Goal: Information Seeking & Learning: Check status

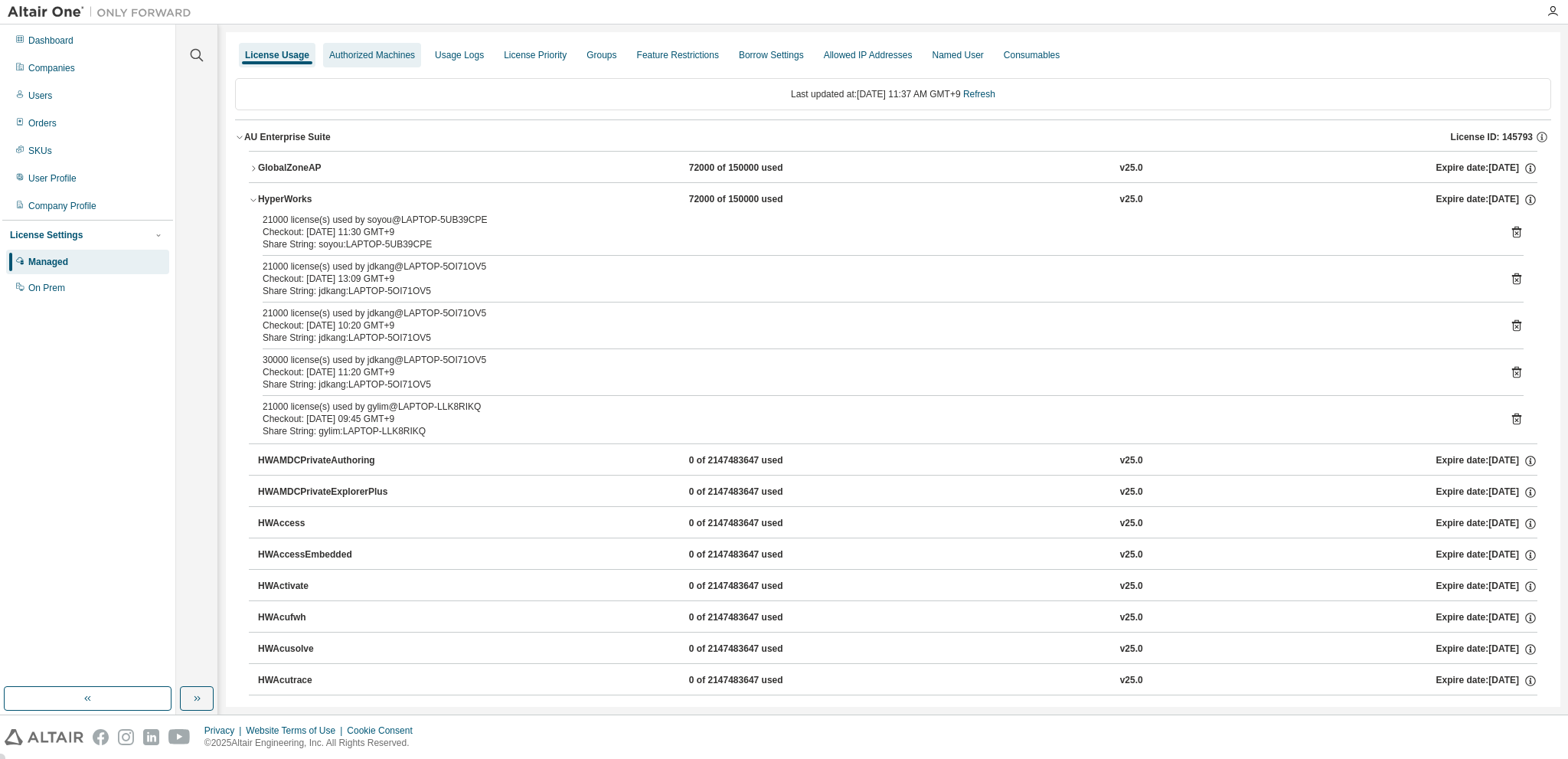
click at [359, 51] on div "Authorized Machines" at bounding box center [372, 55] width 86 height 12
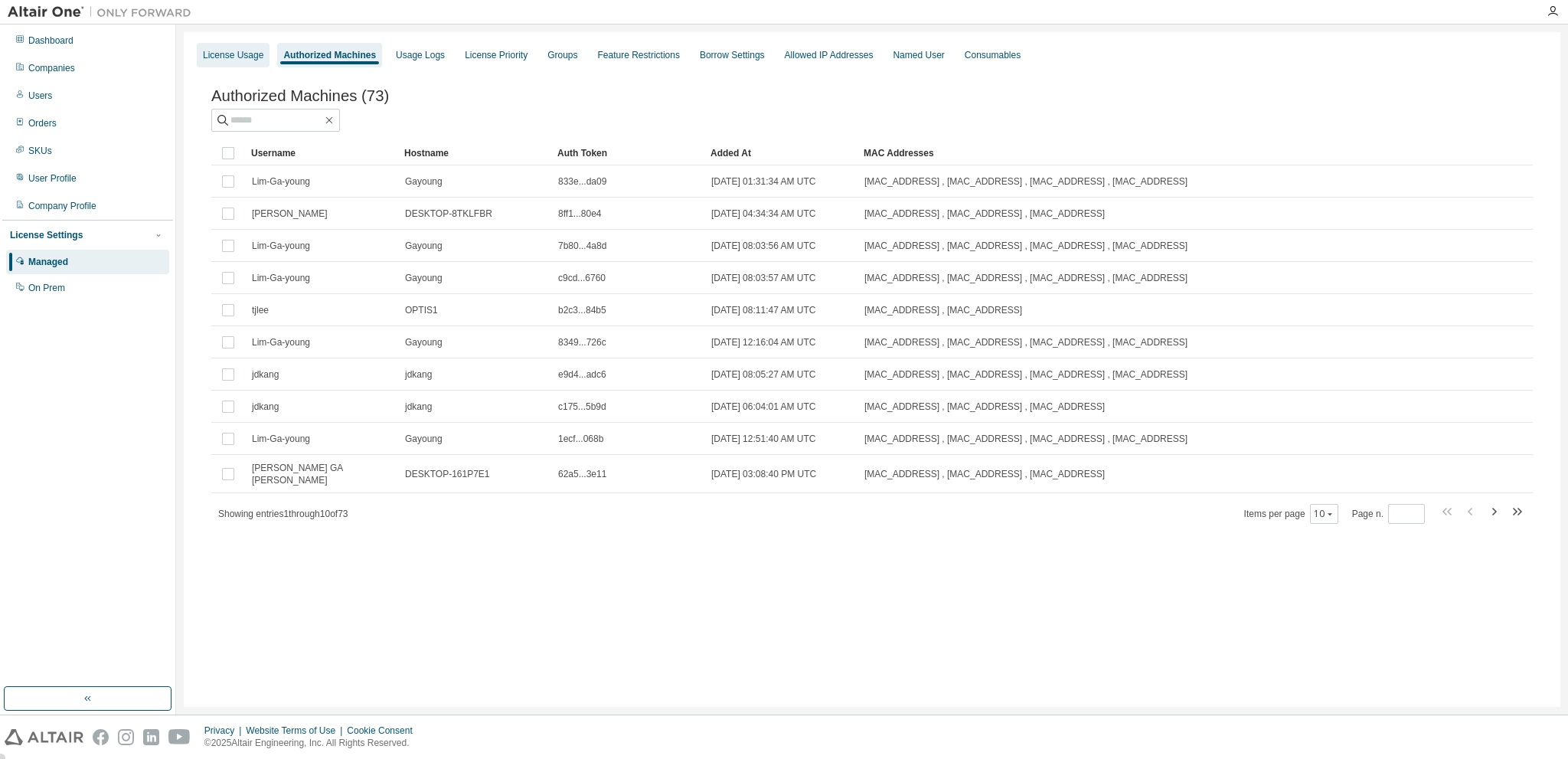
click at [254, 61] on div "License Usage" at bounding box center [233, 55] width 61 height 12
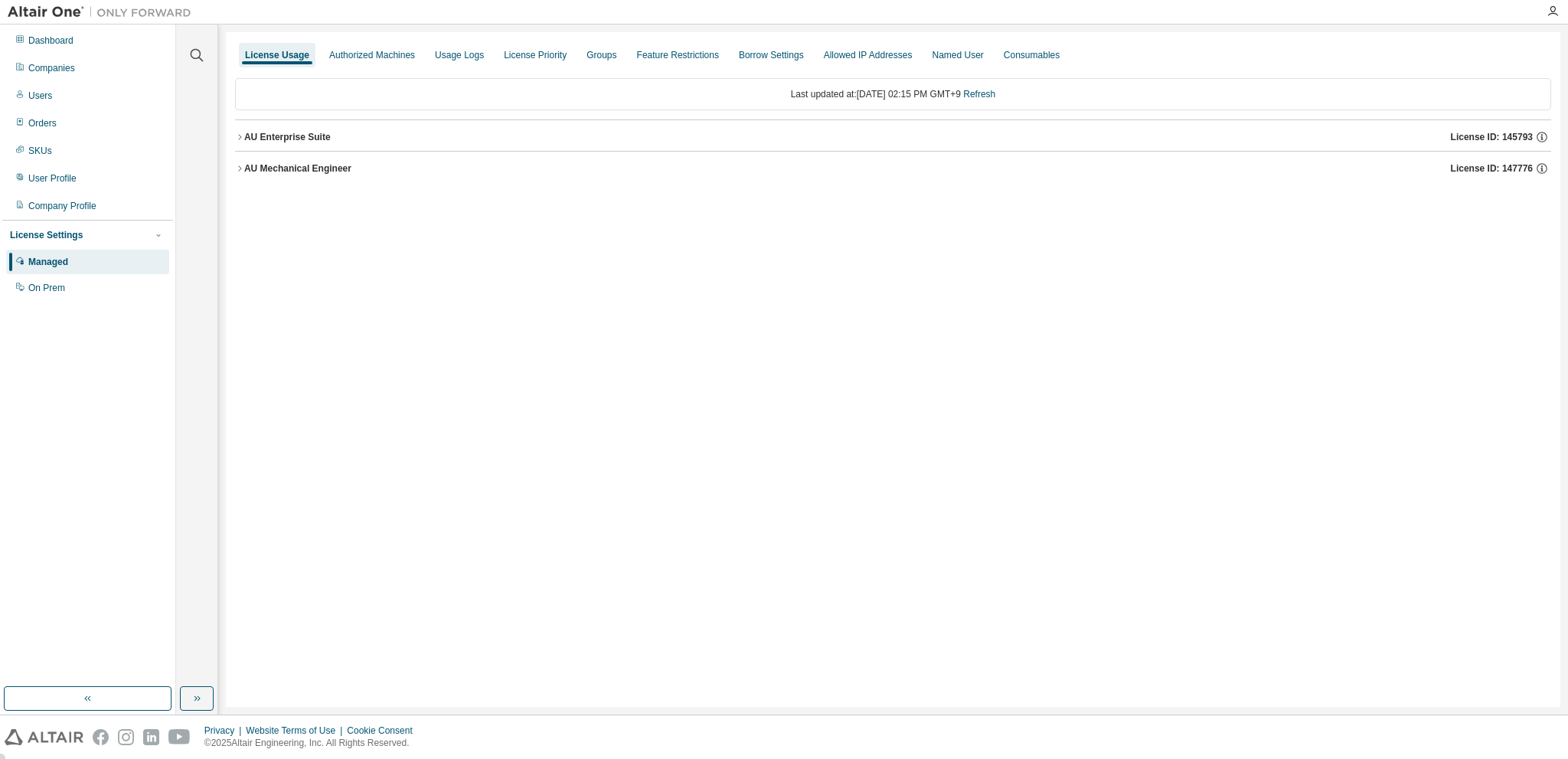
click at [243, 164] on icon "button" at bounding box center [240, 168] width 9 height 9
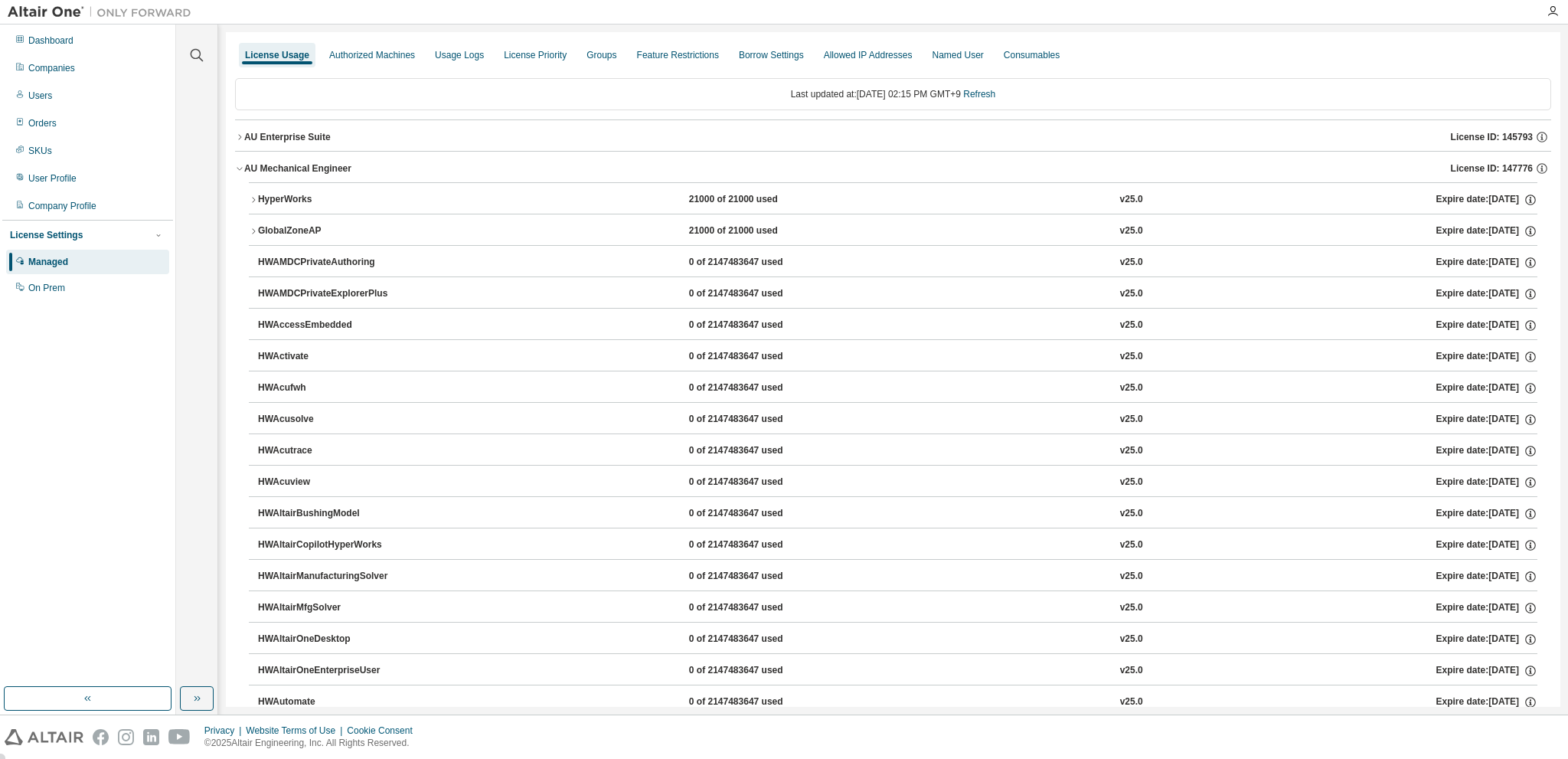
click at [250, 201] on icon "button" at bounding box center [253, 199] width 9 height 9
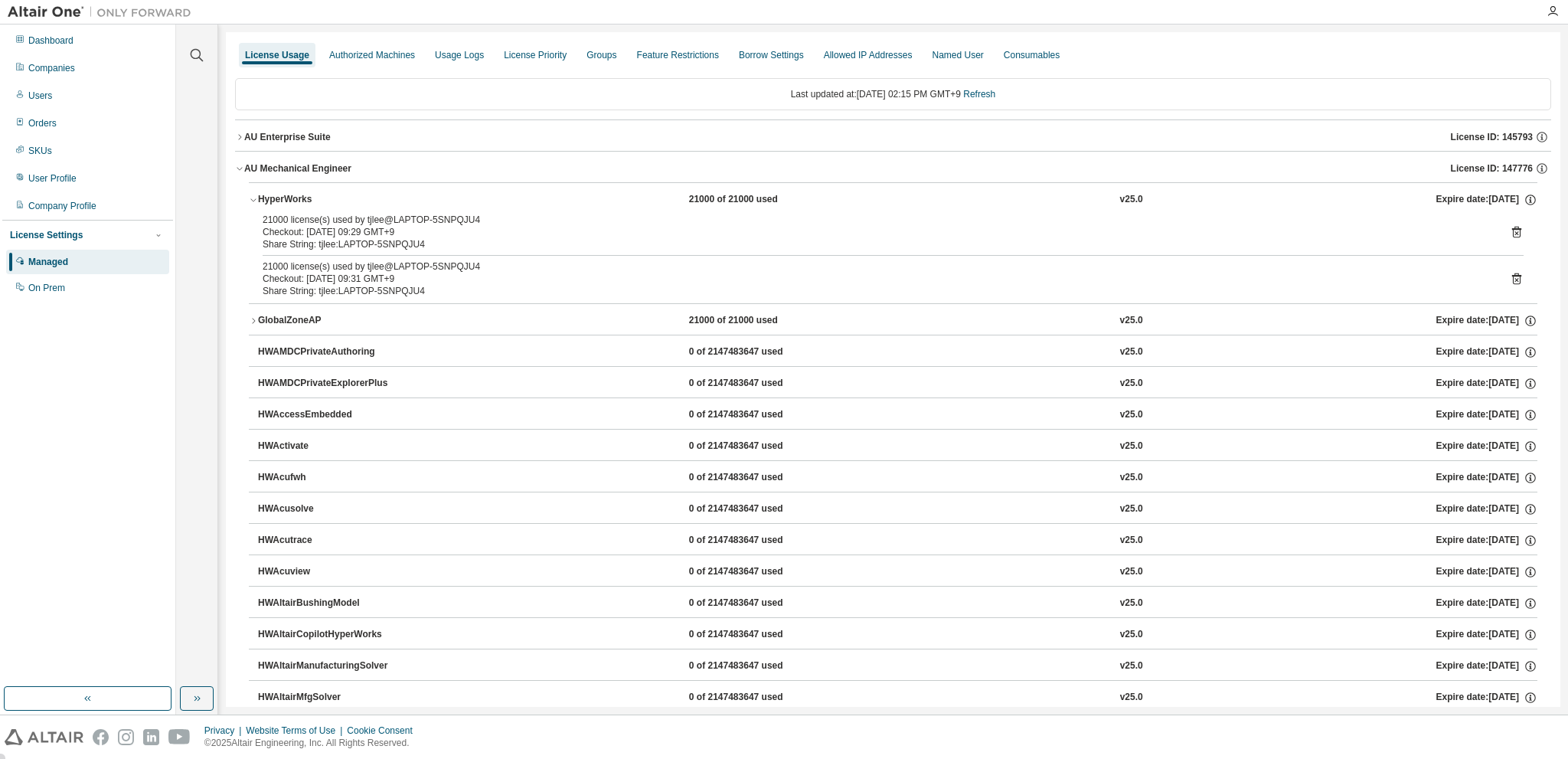
click at [237, 168] on icon "button" at bounding box center [239, 169] width 5 height 3
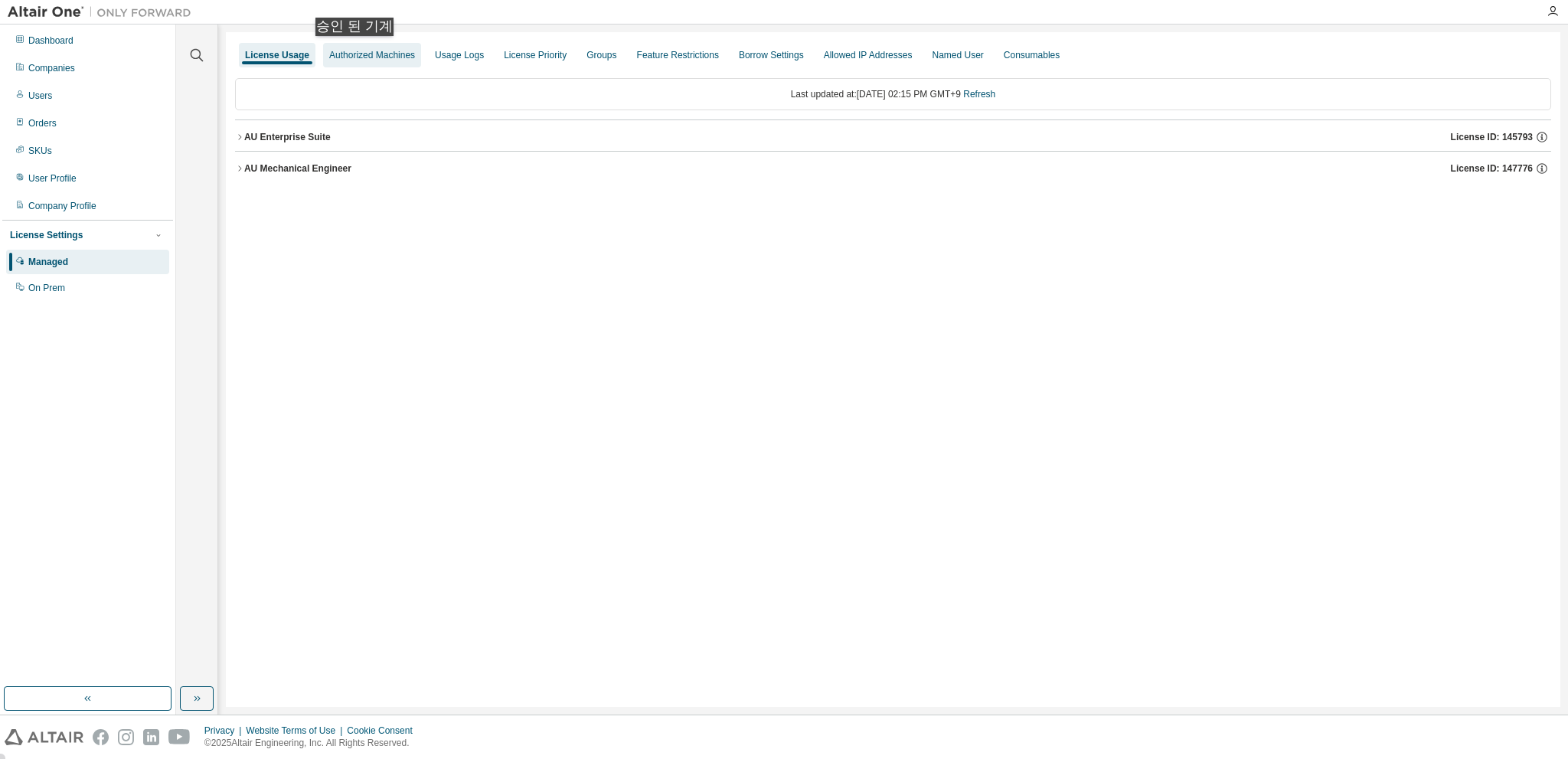
click at [359, 51] on div "Authorized Machines" at bounding box center [372, 55] width 86 height 12
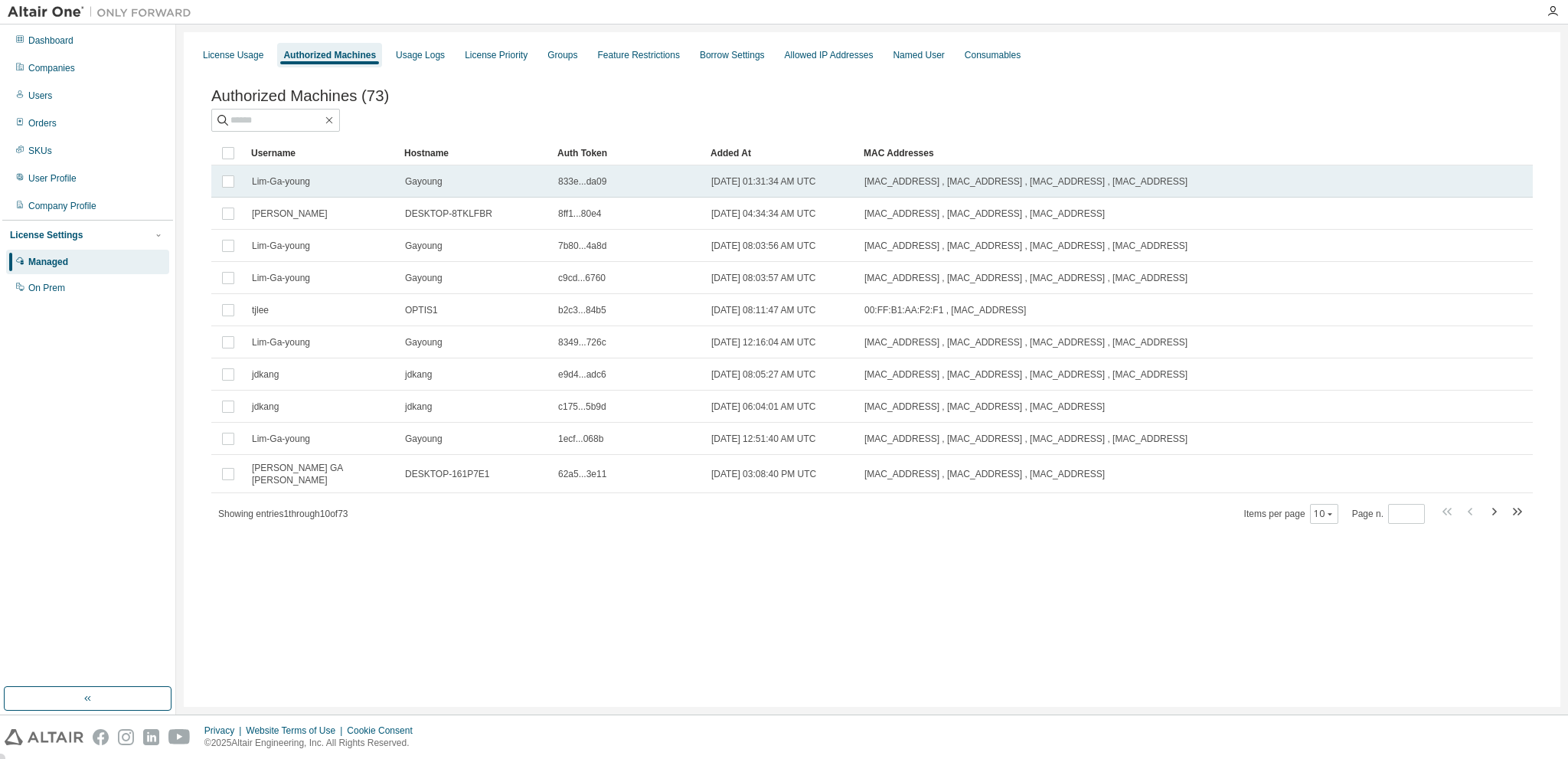
drag, startPoint x: 1119, startPoint y: 412, endPoint x: 249, endPoint y: 181, distance: 900.1
click at [249, 181] on tbody "Lim-Ga-young Gayoung 833e...da09 [DATE] 01:31:34 AM UTC [MAC_ADDRESS] , [MAC_AD…" at bounding box center [872, 329] width 1322 height 328
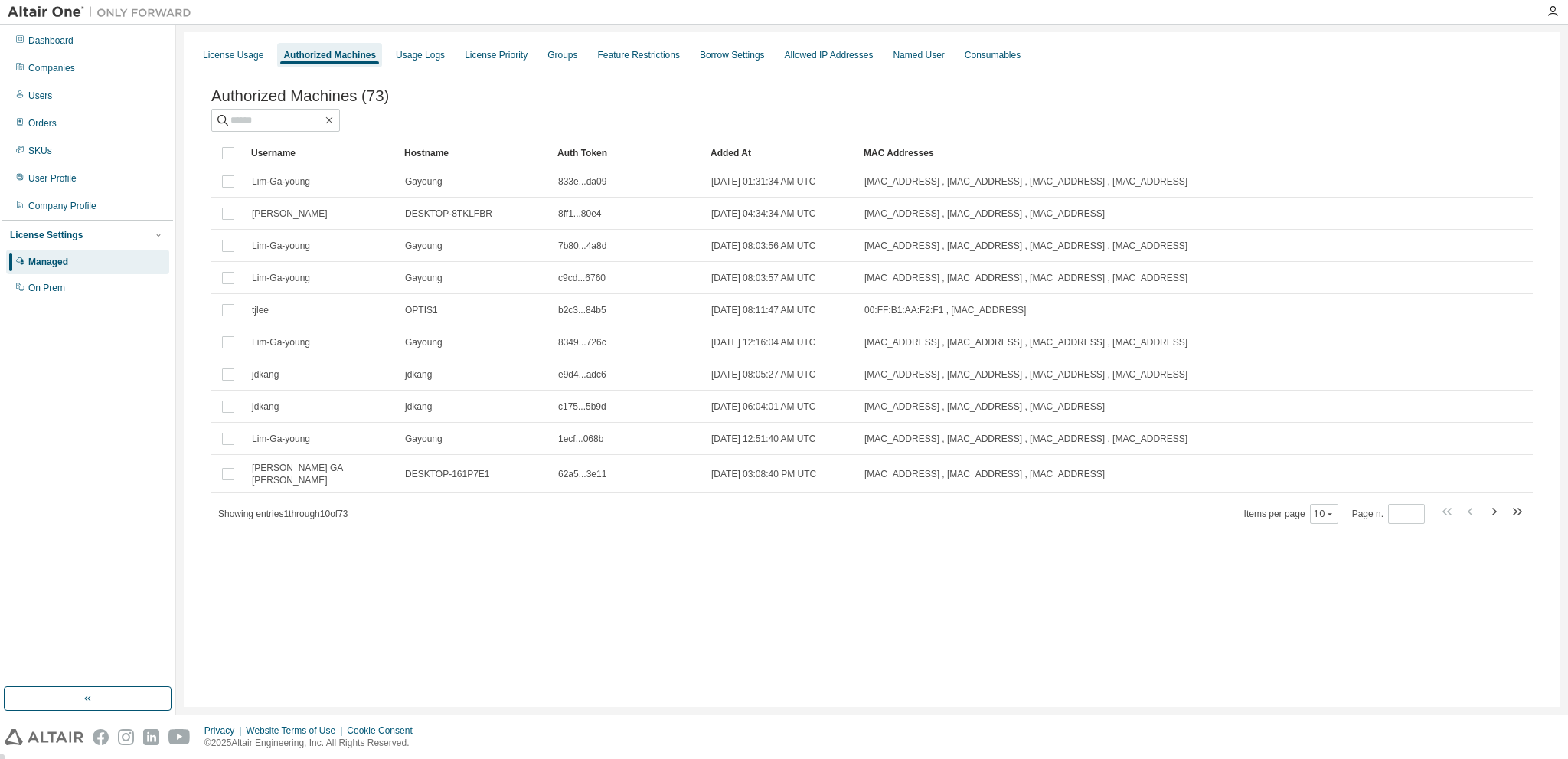
click at [555, 572] on div "License Usage Authorized Machines Usage Logs License Priority Groups Feature Re…" at bounding box center [872, 370] width 1377 height 674
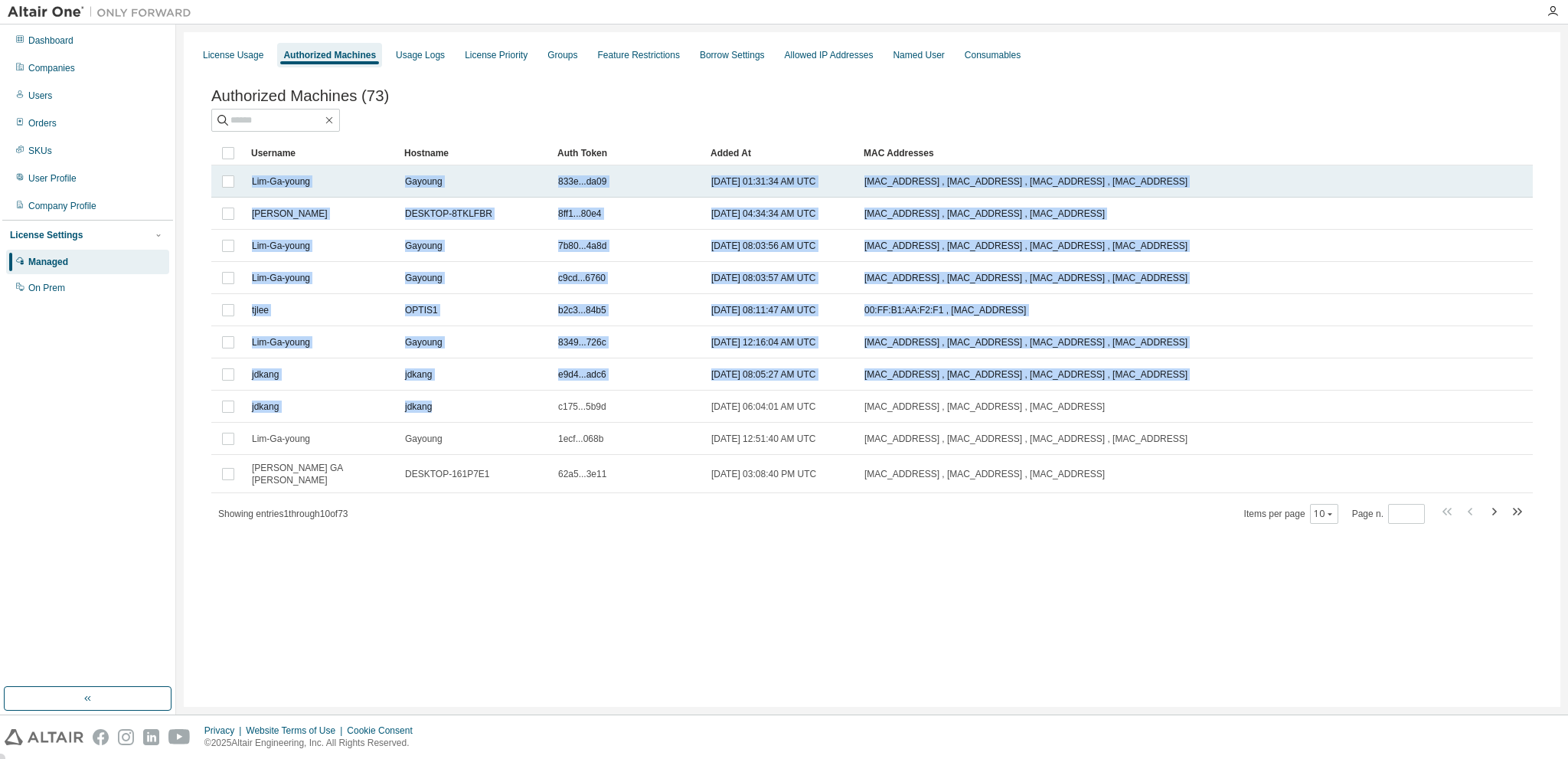
drag, startPoint x: 442, startPoint y: 413, endPoint x: 251, endPoint y: 177, distance: 303.6
click at [251, 177] on tbody "Lim-Ga-young Gayoung 833e...da09 [DATE] 01:31:34 AM UTC [MAC_ADDRESS] , [MAC_AD…" at bounding box center [872, 329] width 1322 height 328
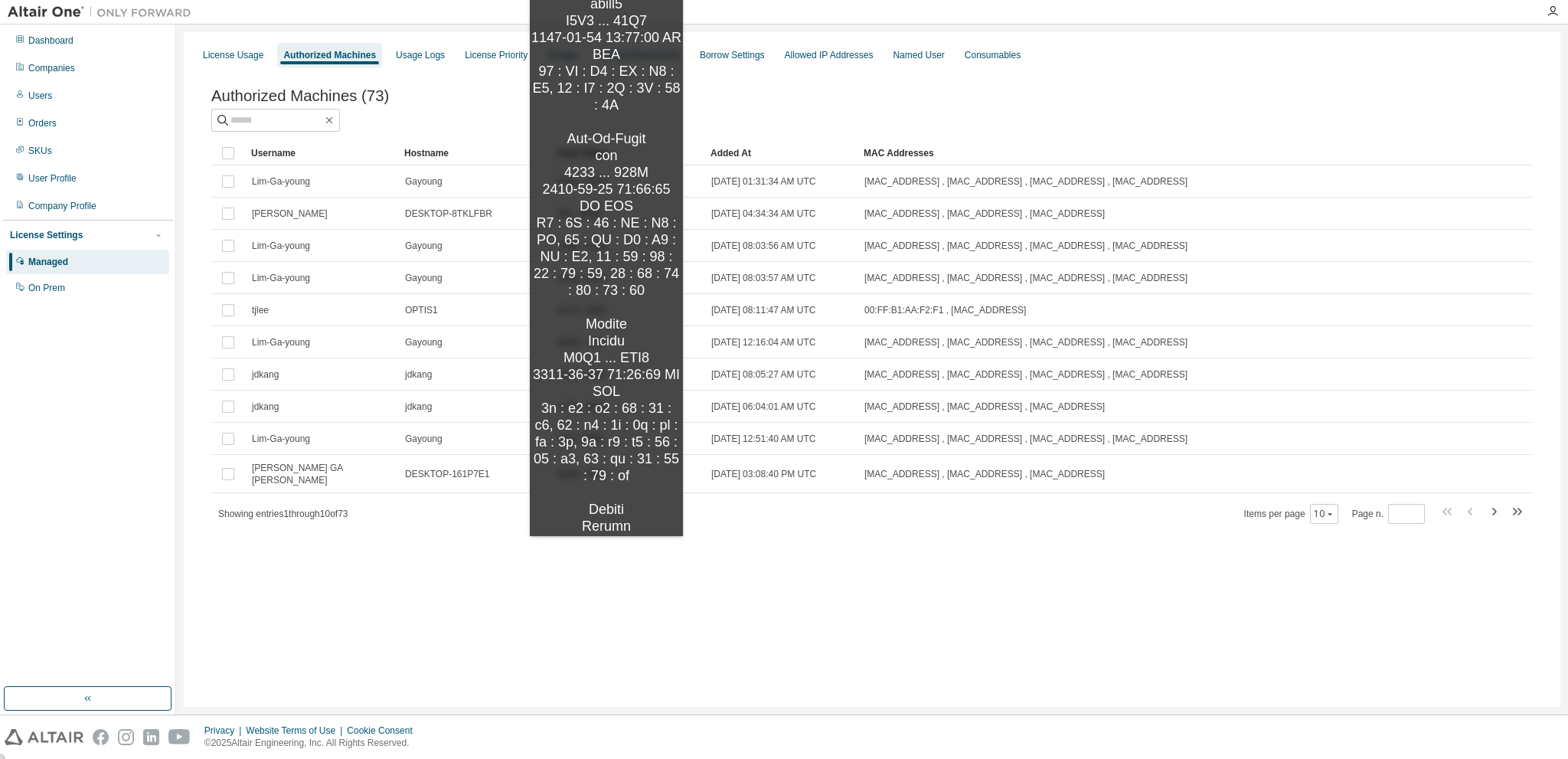
click at [607, 551] on div "Authorized Machines (73) Clear Load Save Save As Field Operator Value Select fi…" at bounding box center [871, 317] width 1358 height 495
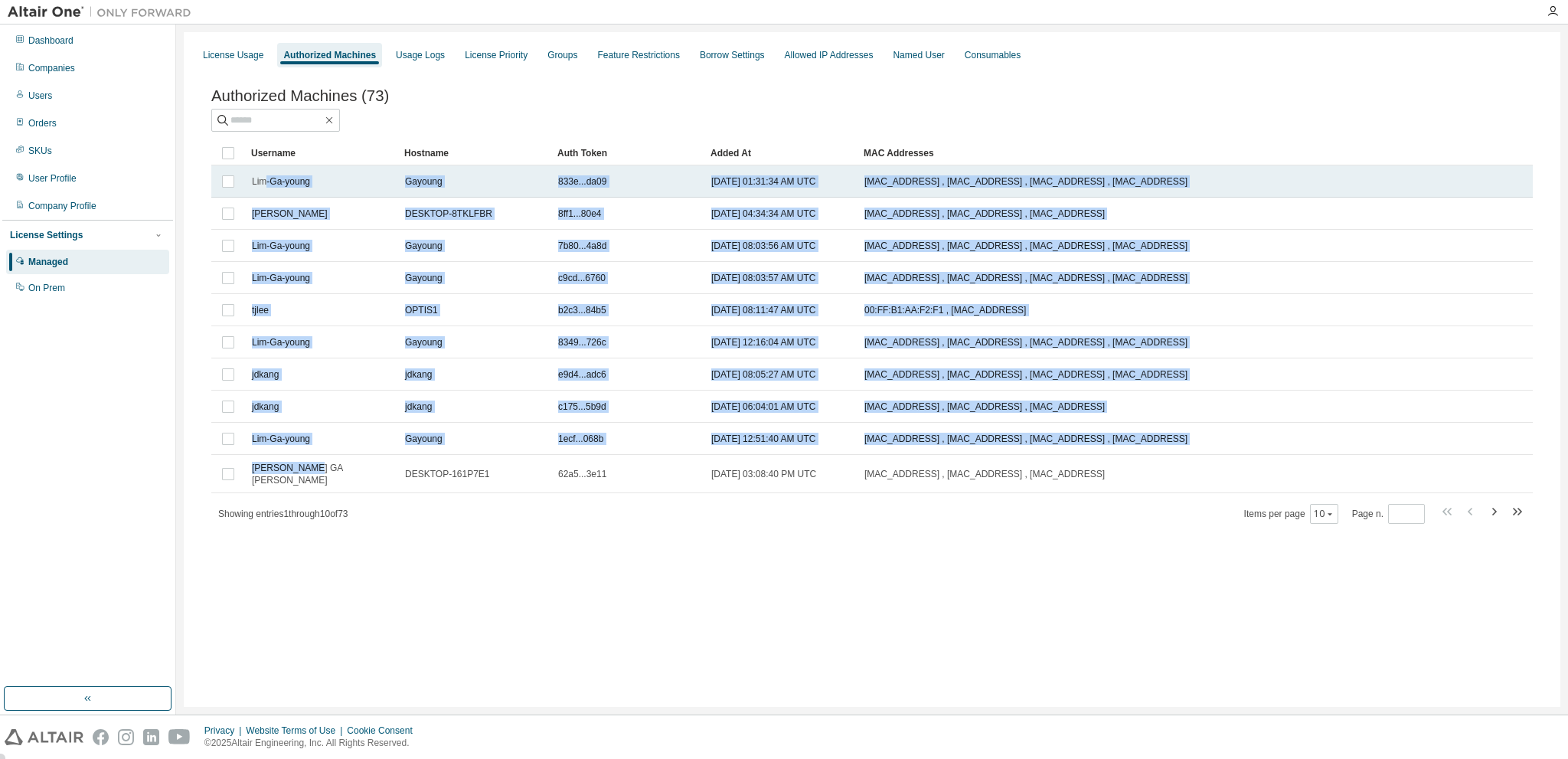
drag, startPoint x: 318, startPoint y: 480, endPoint x: 266, endPoint y: 185, distance: 299.5
click at [266, 185] on tbody "Lim-Ga-young Gayoung 833e...da09 [DATE] 01:31:34 AM UTC [MAC_ADDRESS] , [MAC_AD…" at bounding box center [872, 329] width 1322 height 328
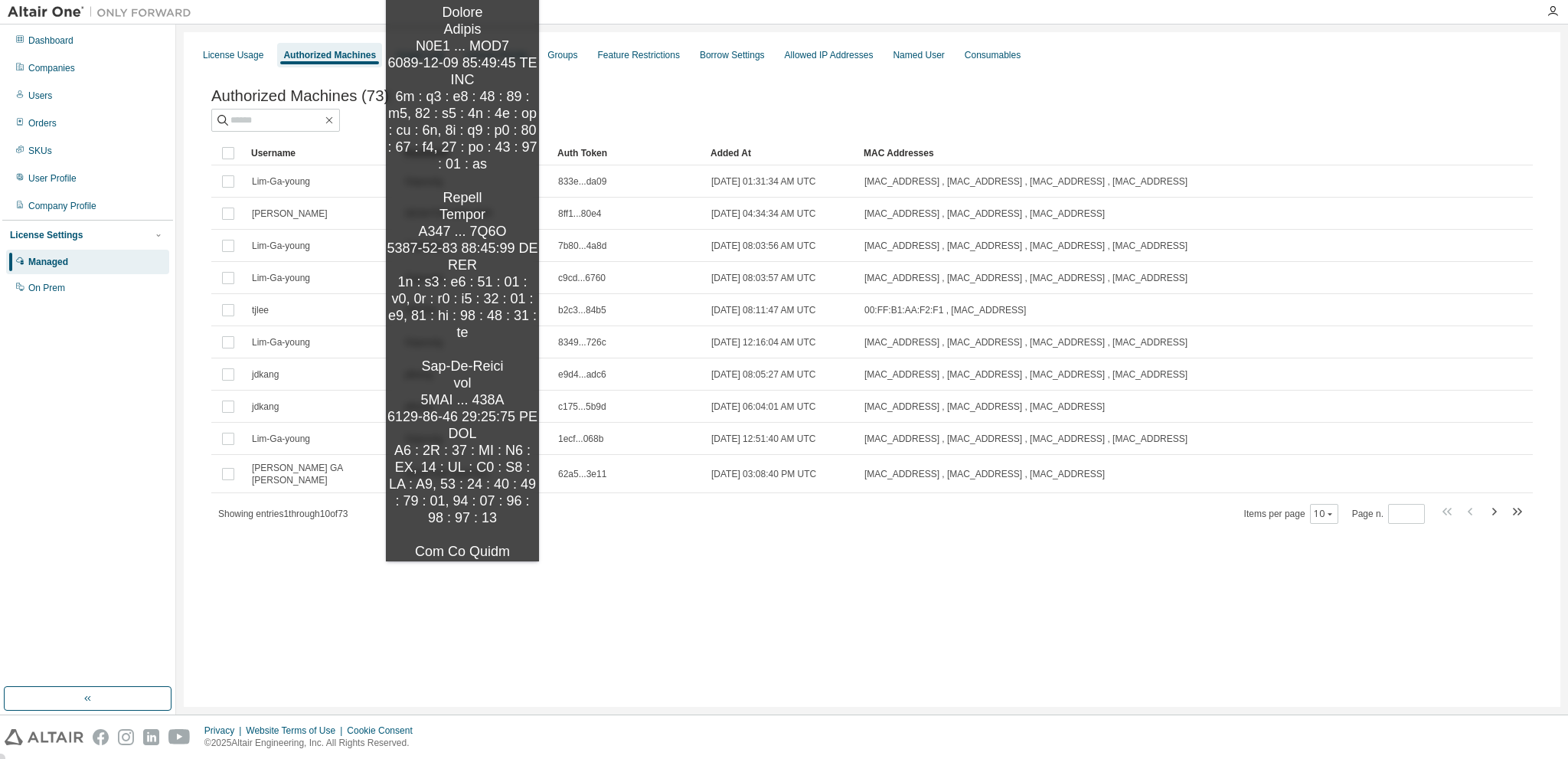
click at [462, 577] on div "License Usage Authorized Machines Usage Logs License Priority Groups Feature Re…" at bounding box center [872, 370] width 1377 height 674
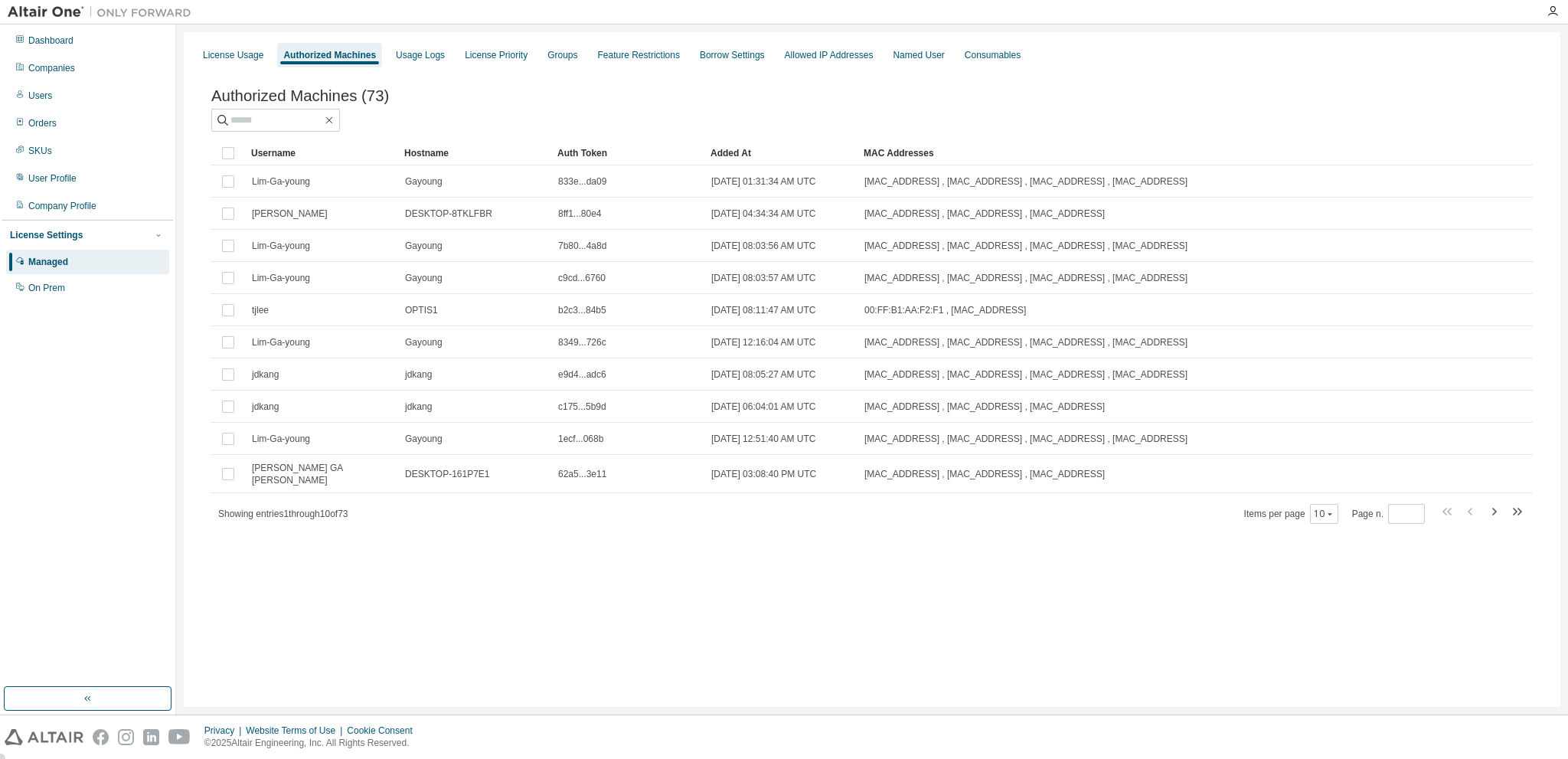
click at [728, 152] on div "Added At" at bounding box center [781, 153] width 141 height 25
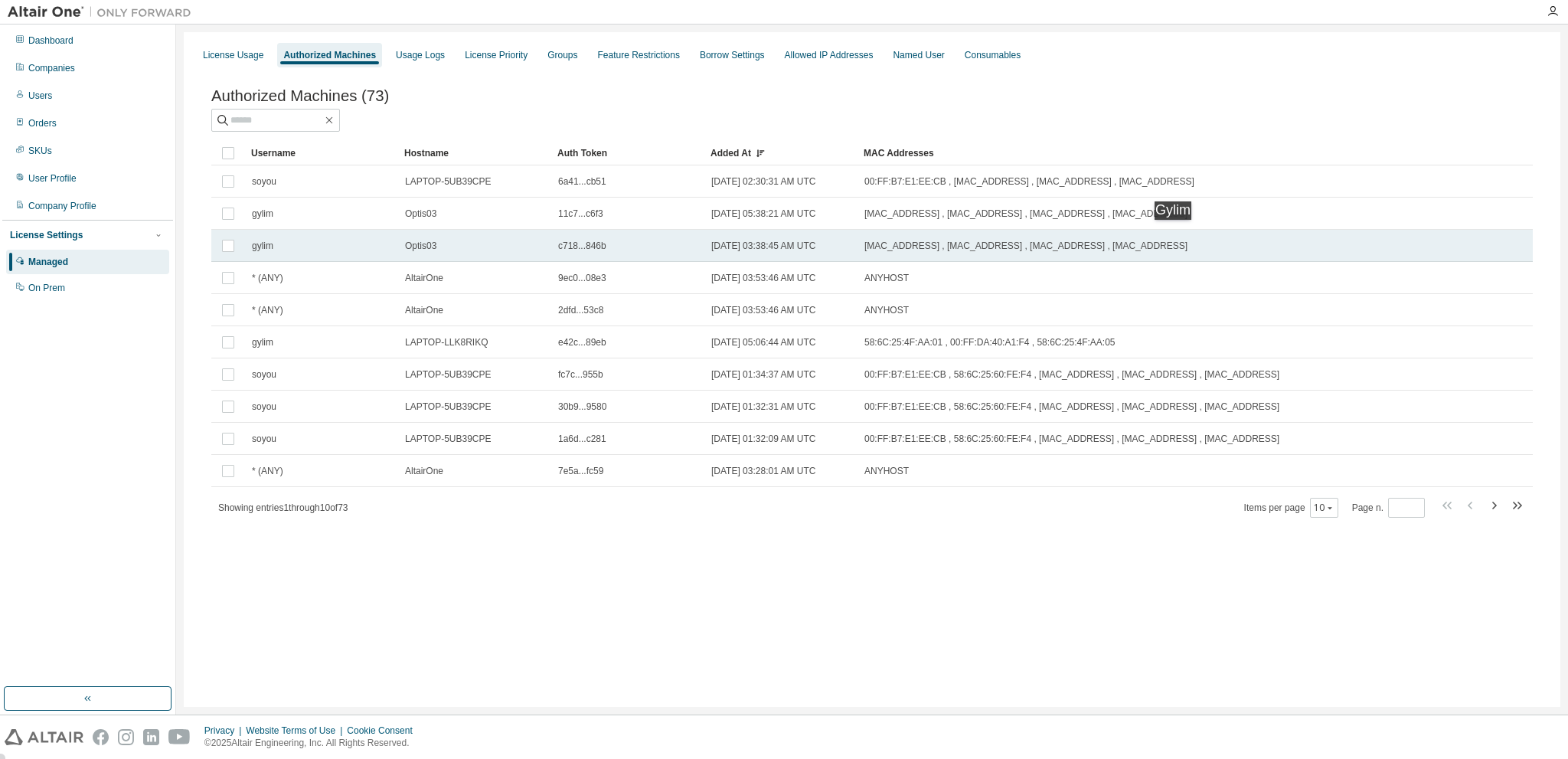
drag, startPoint x: 253, startPoint y: 218, endPoint x: 1179, endPoint y: 235, distance: 926.2
click at [1179, 235] on tbody "soyou LAPTOP-5UB39CPE 6a41...cb51 [DATE] 02:30:31 AM UTC 00:FF:B7:E1:EE:CB , [M…" at bounding box center [872, 326] width 1322 height 322
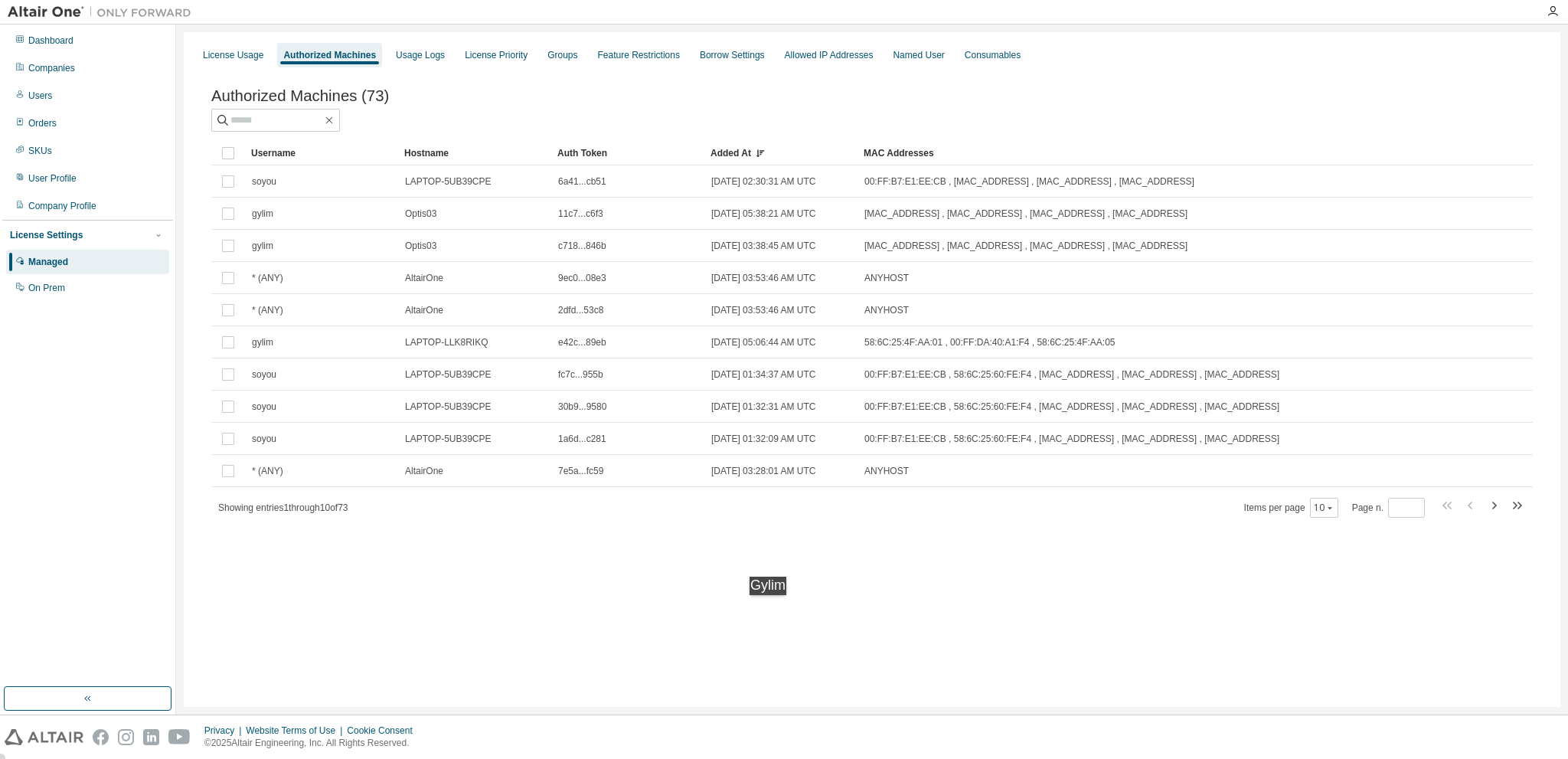
click at [775, 610] on div "License Usage Authorized Machines Usage Logs License Priority Groups Feature Re…" at bounding box center [872, 370] width 1377 height 674
click at [797, 55] on div "Allowed IP Addresses" at bounding box center [829, 55] width 89 height 12
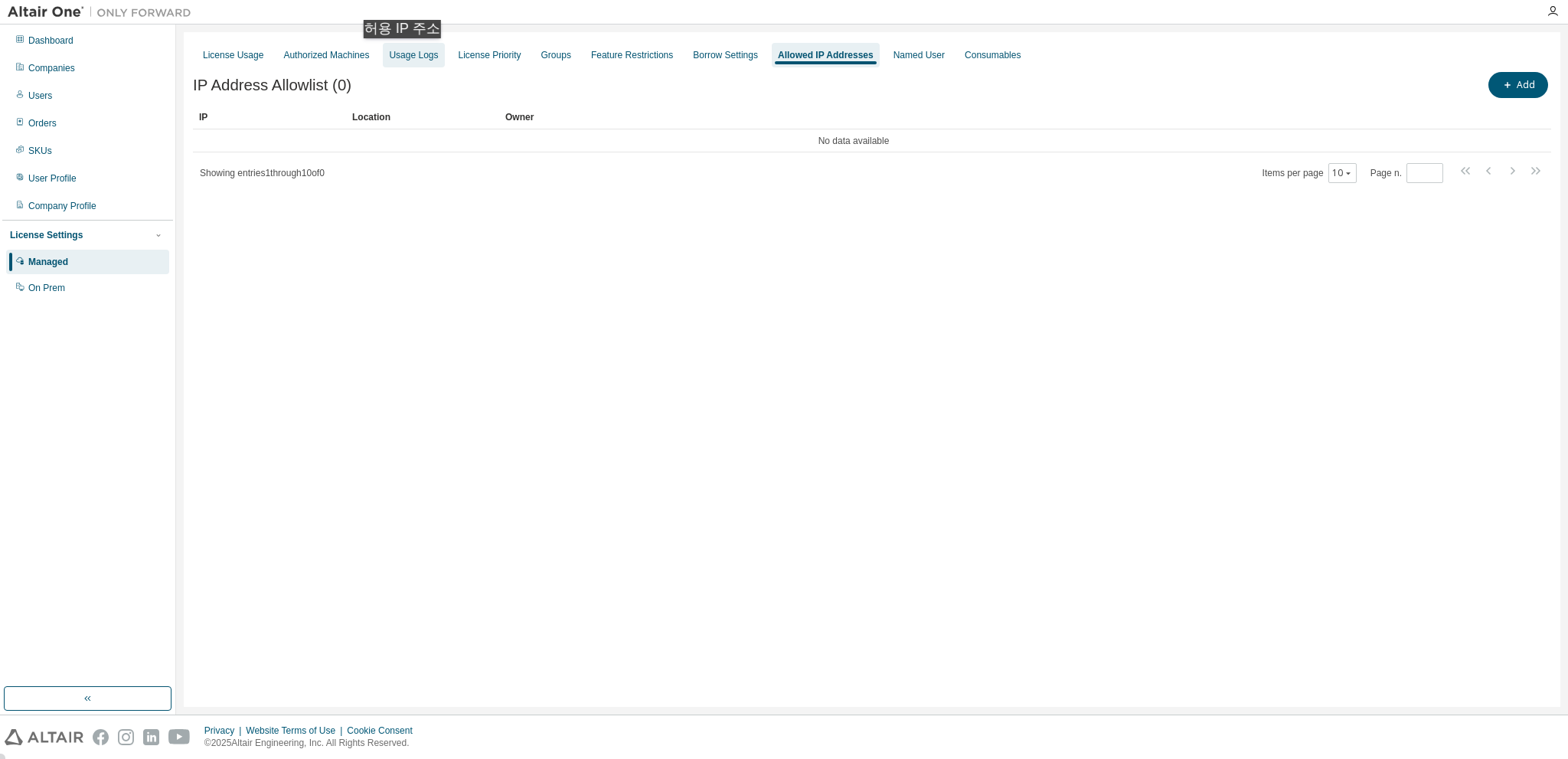
click at [407, 54] on div "Usage Logs" at bounding box center [413, 55] width 49 height 12
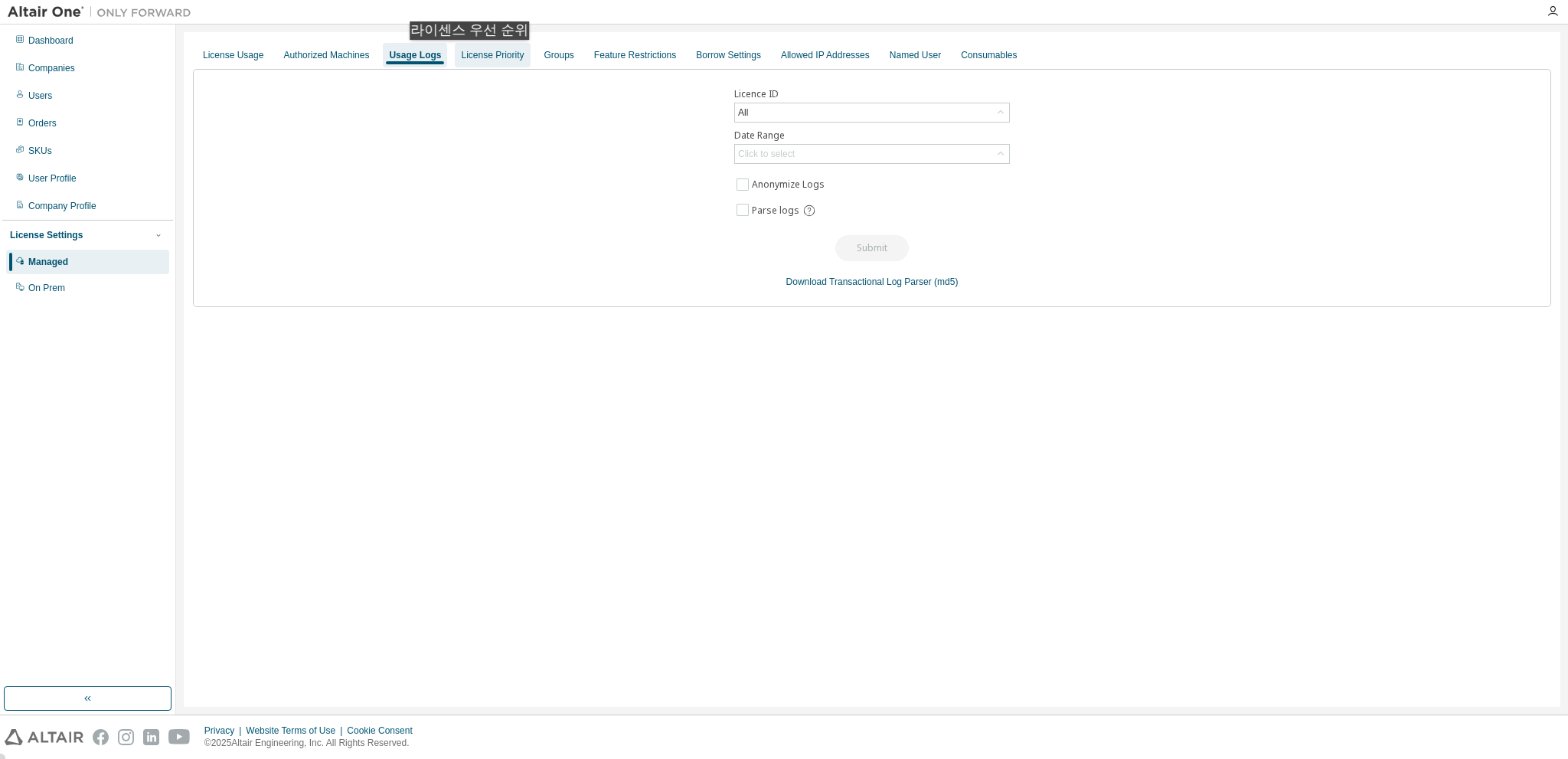
click at [472, 55] on div "License Priority" at bounding box center [492, 55] width 62 height 12
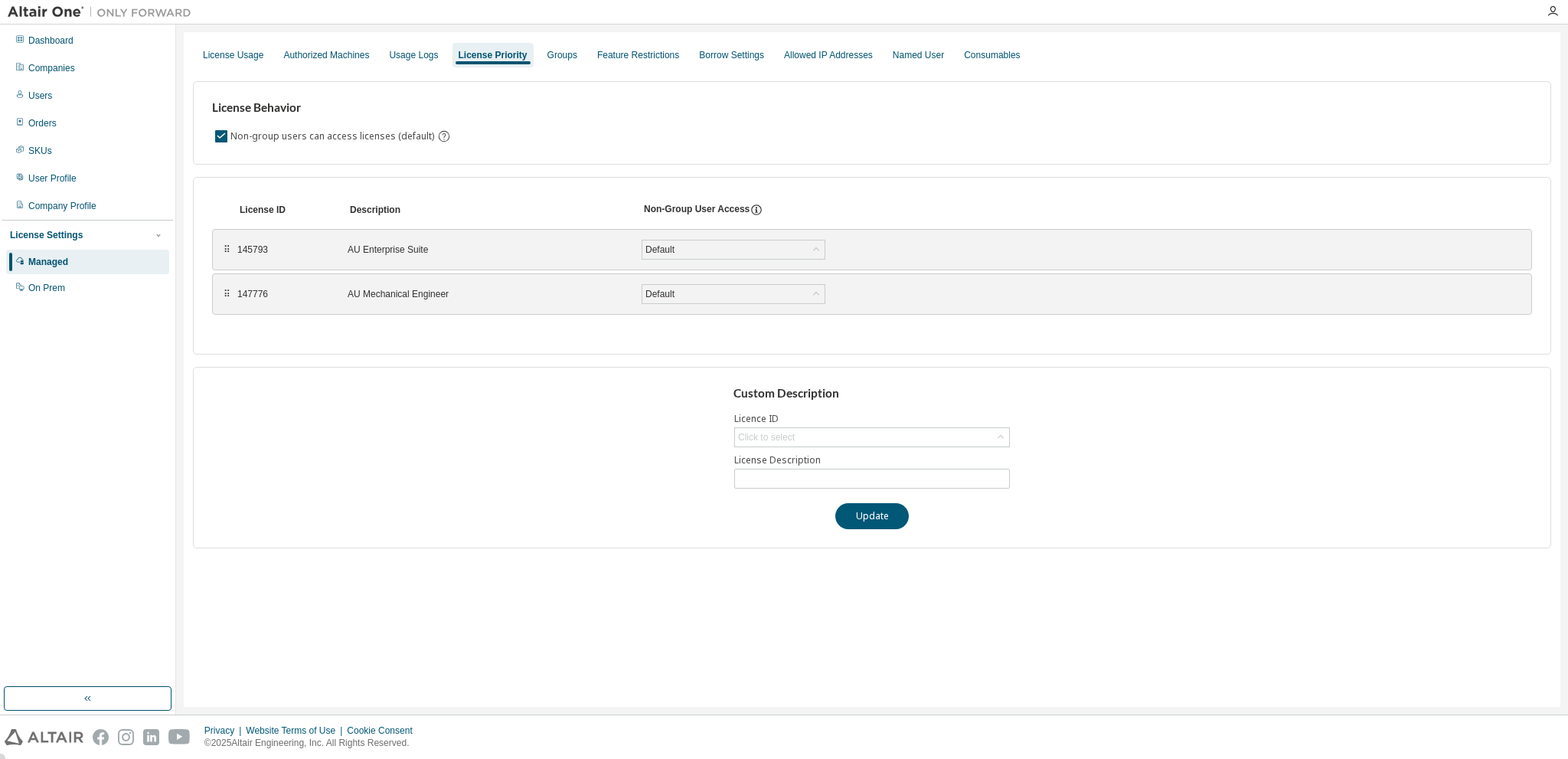
click at [751, 209] on icon at bounding box center [757, 210] width 14 height 14
click at [675, 251] on div "Default" at bounding box center [660, 250] width 33 height 17
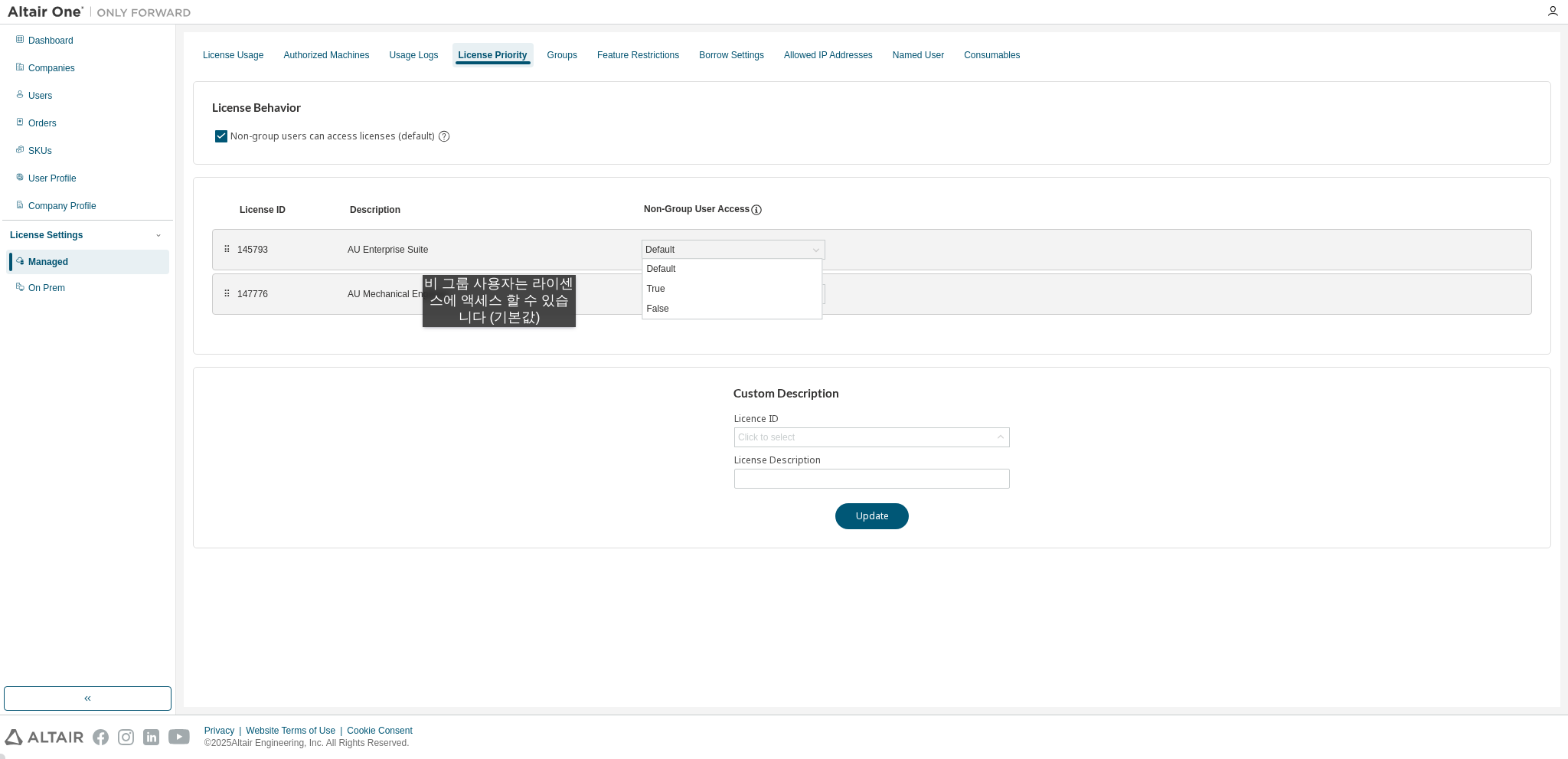
drag, startPoint x: 499, startPoint y: 342, endPoint x: 508, endPoint y: 317, distance: 26.6
click at [500, 342] on div "License ID Description Non-Group User Access ⠿ 145793 AU Enterprise Suite Defau…" at bounding box center [871, 266] width 1358 height 178
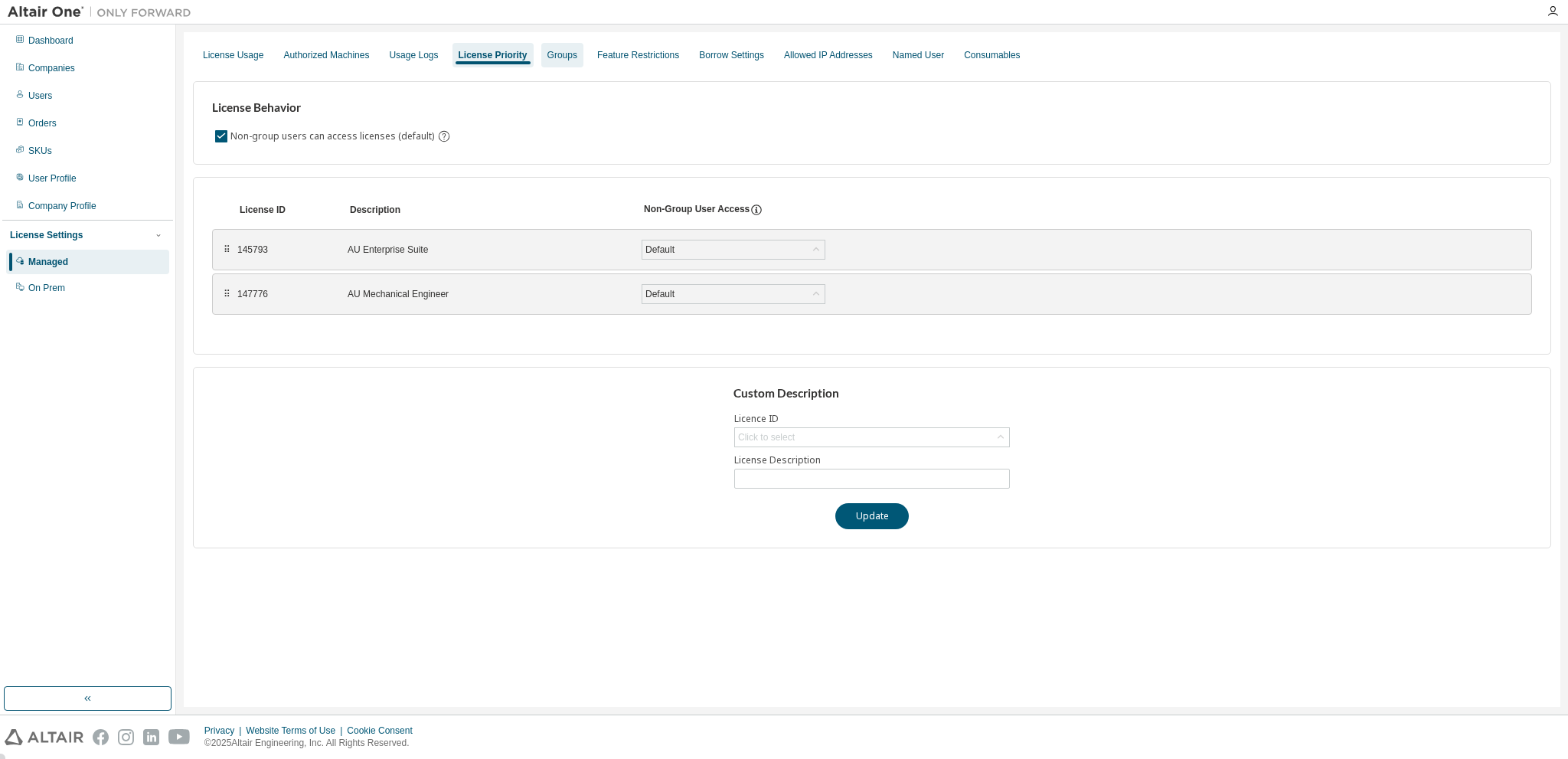
click at [549, 55] on div "Groups" at bounding box center [562, 55] width 30 height 12
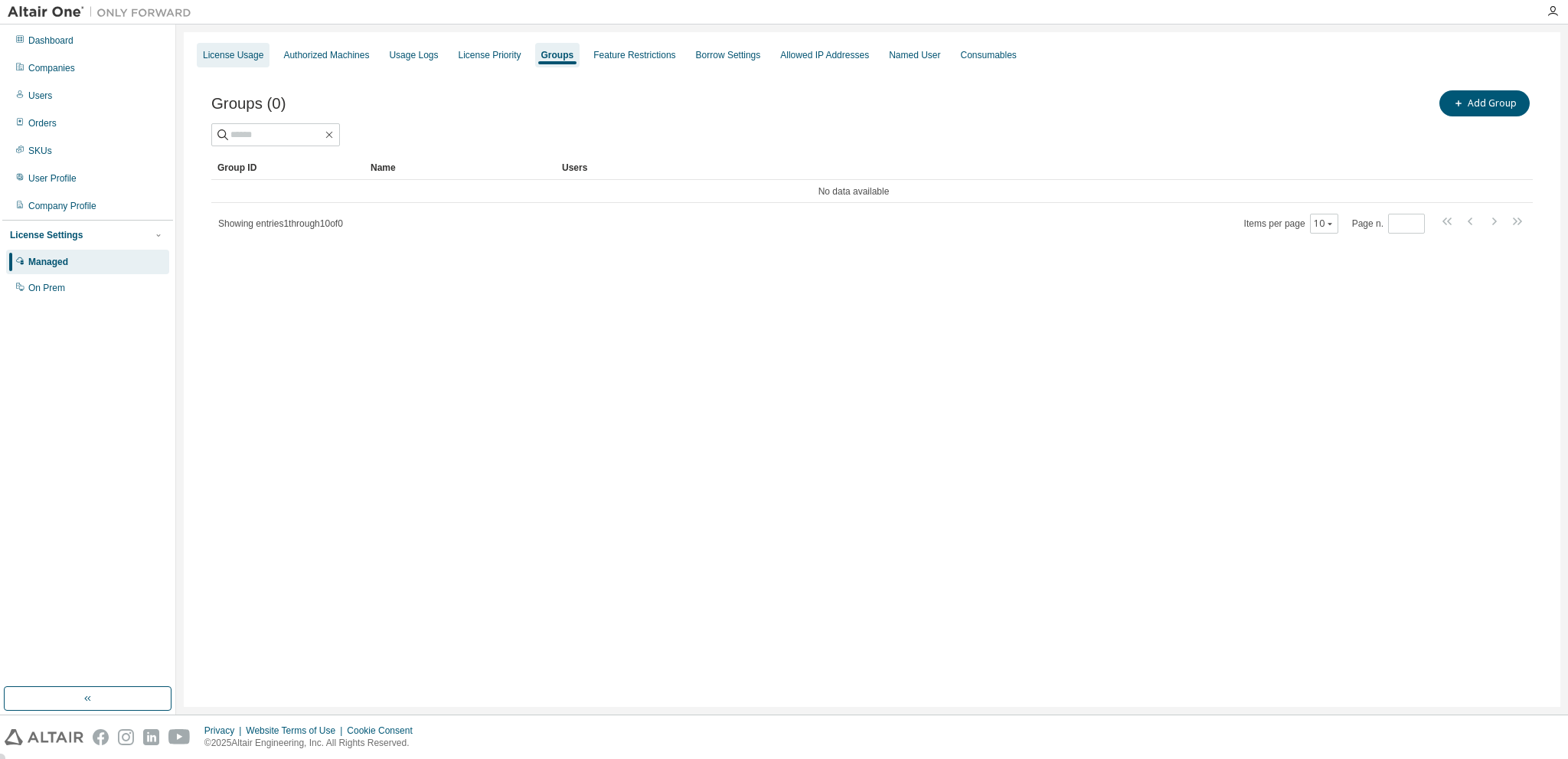
click at [241, 62] on div "License Usage" at bounding box center [233, 55] width 73 height 25
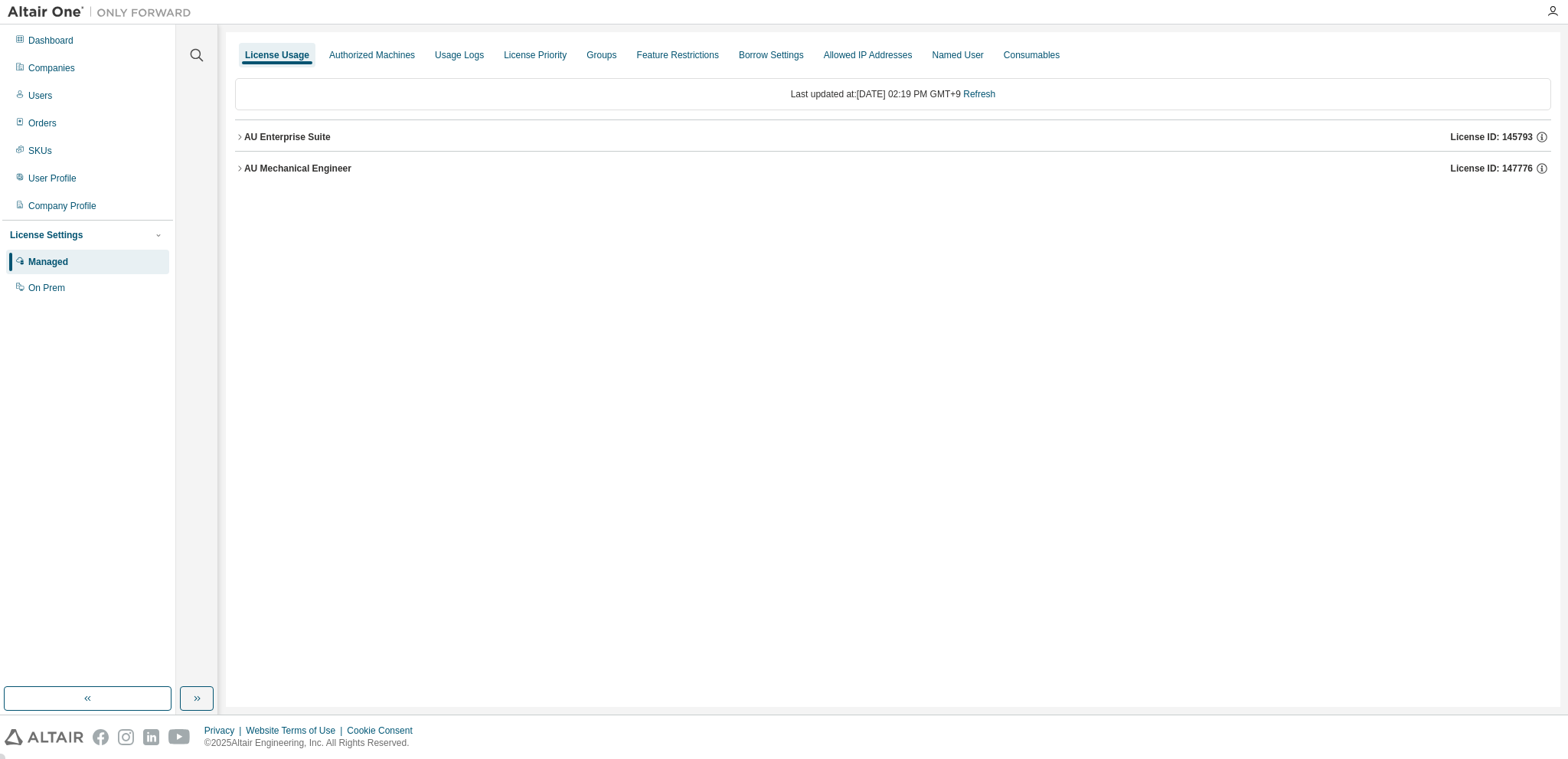
click at [236, 139] on icon "button" at bounding box center [240, 137] width 9 height 9
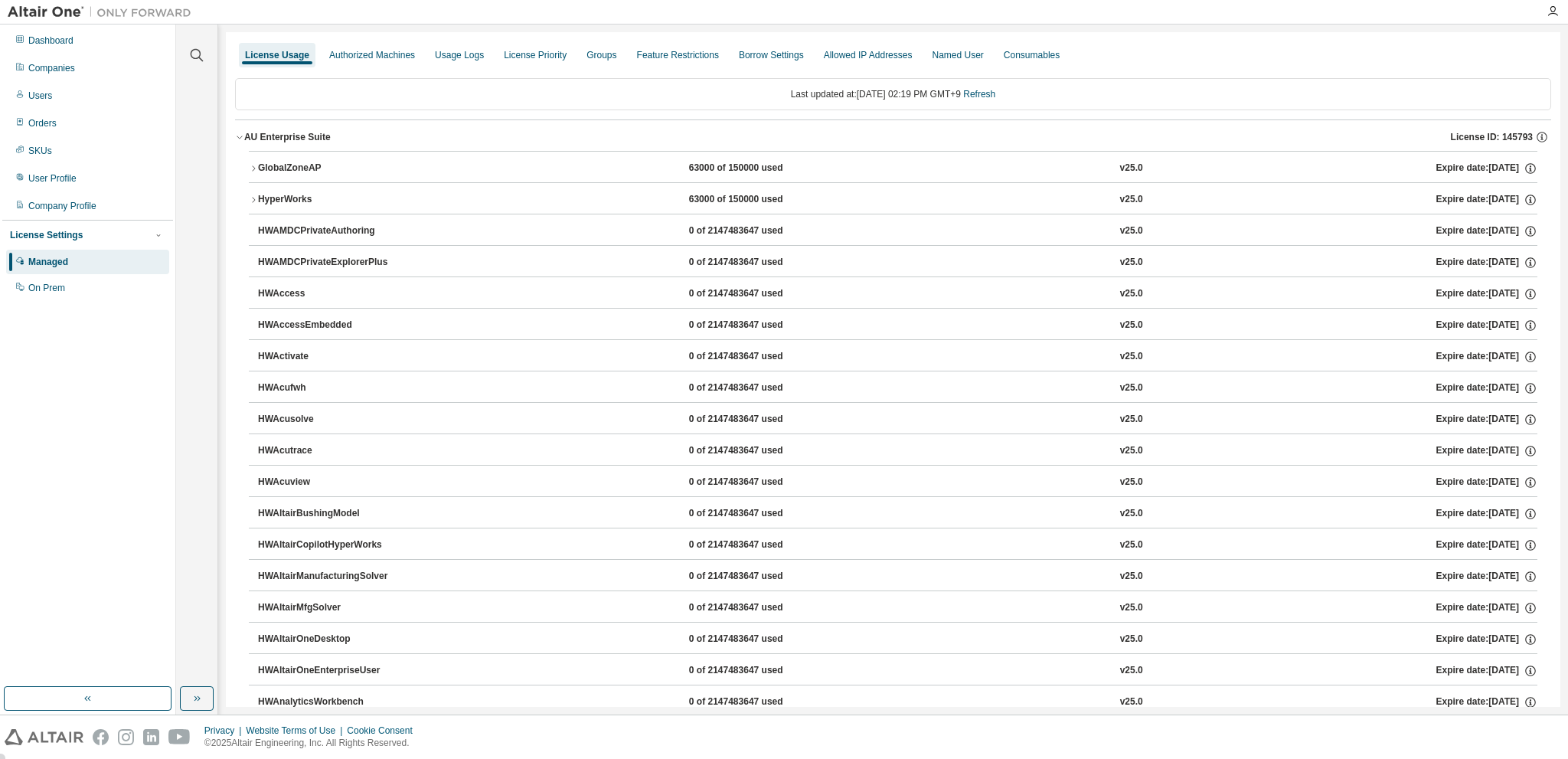
click at [251, 169] on icon "button" at bounding box center [253, 168] width 9 height 9
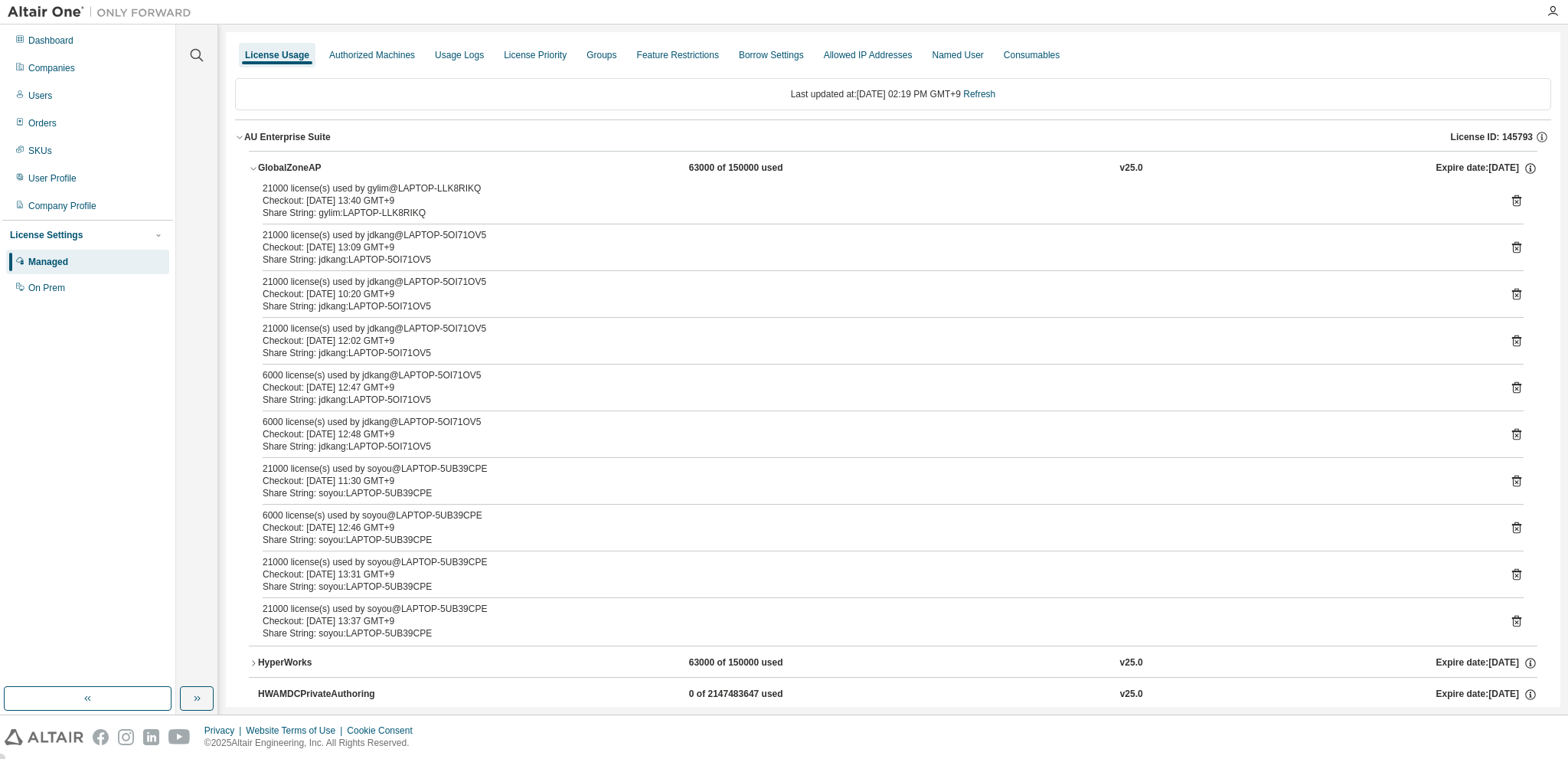
click at [253, 165] on icon "button" at bounding box center [253, 168] width 9 height 9
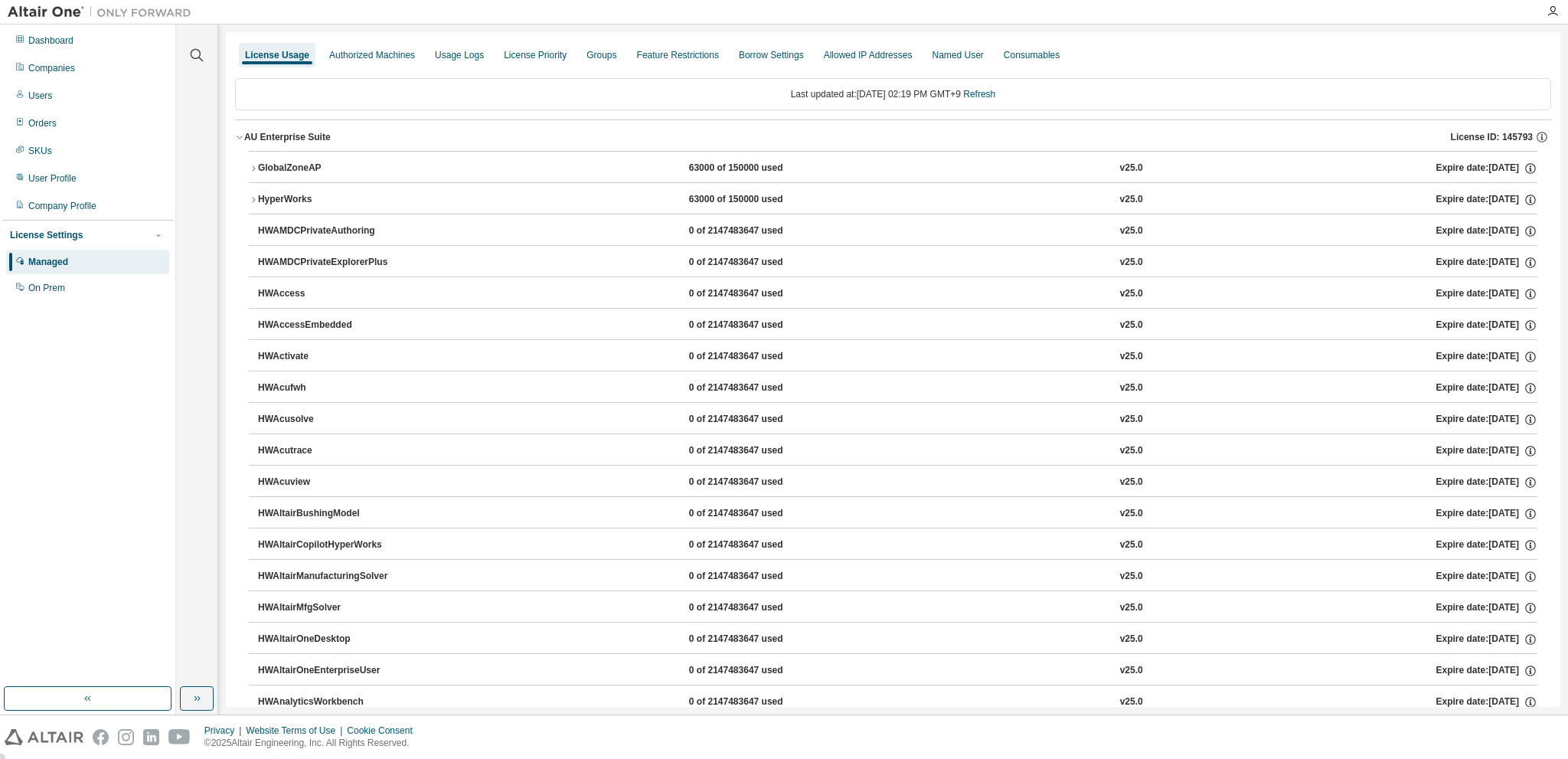
click at [241, 140] on icon "button" at bounding box center [240, 137] width 9 height 9
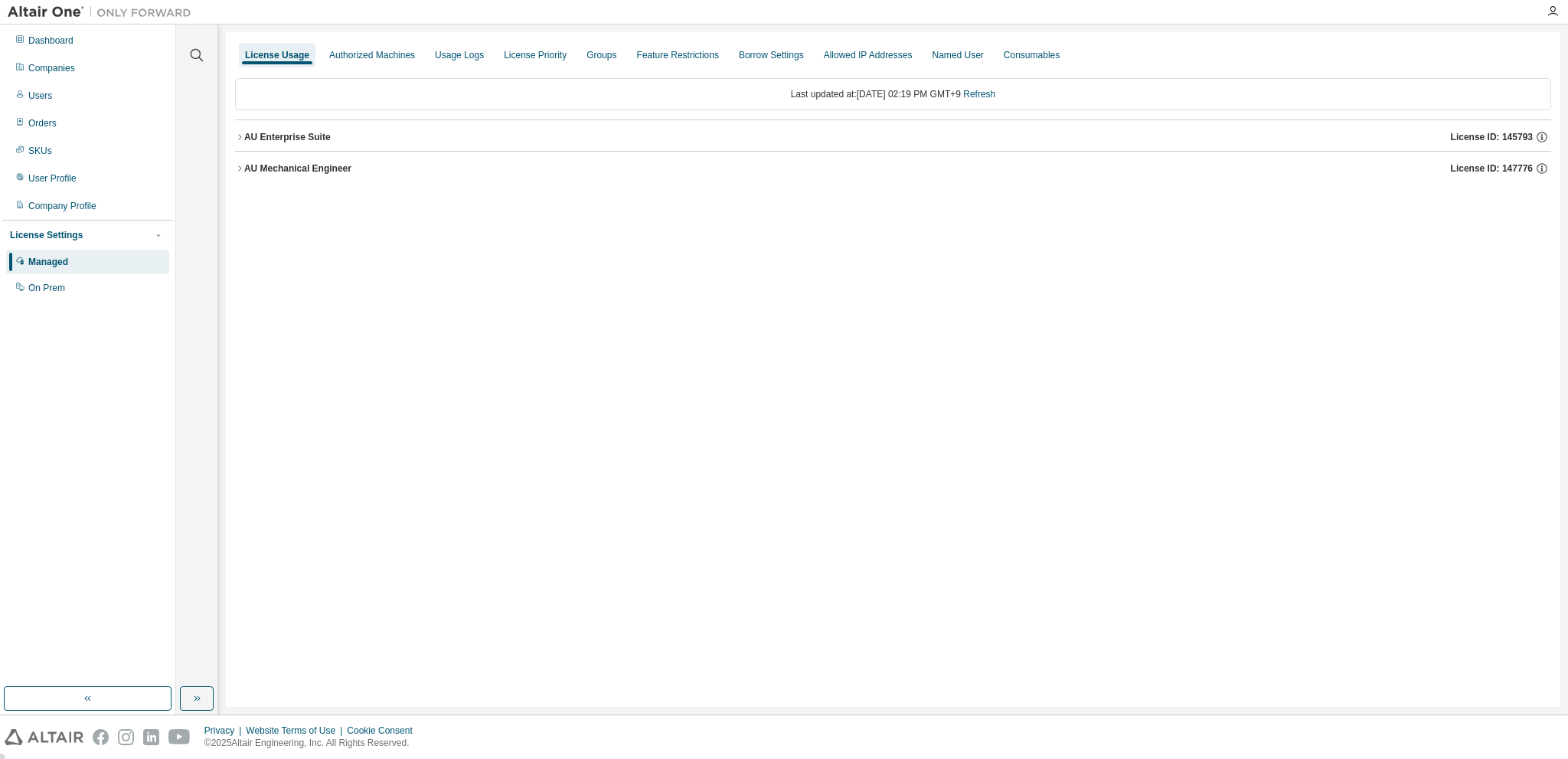
click at [243, 172] on button "AU Mechanical Engineer License ID: 147776" at bounding box center [894, 168] width 1316 height 33
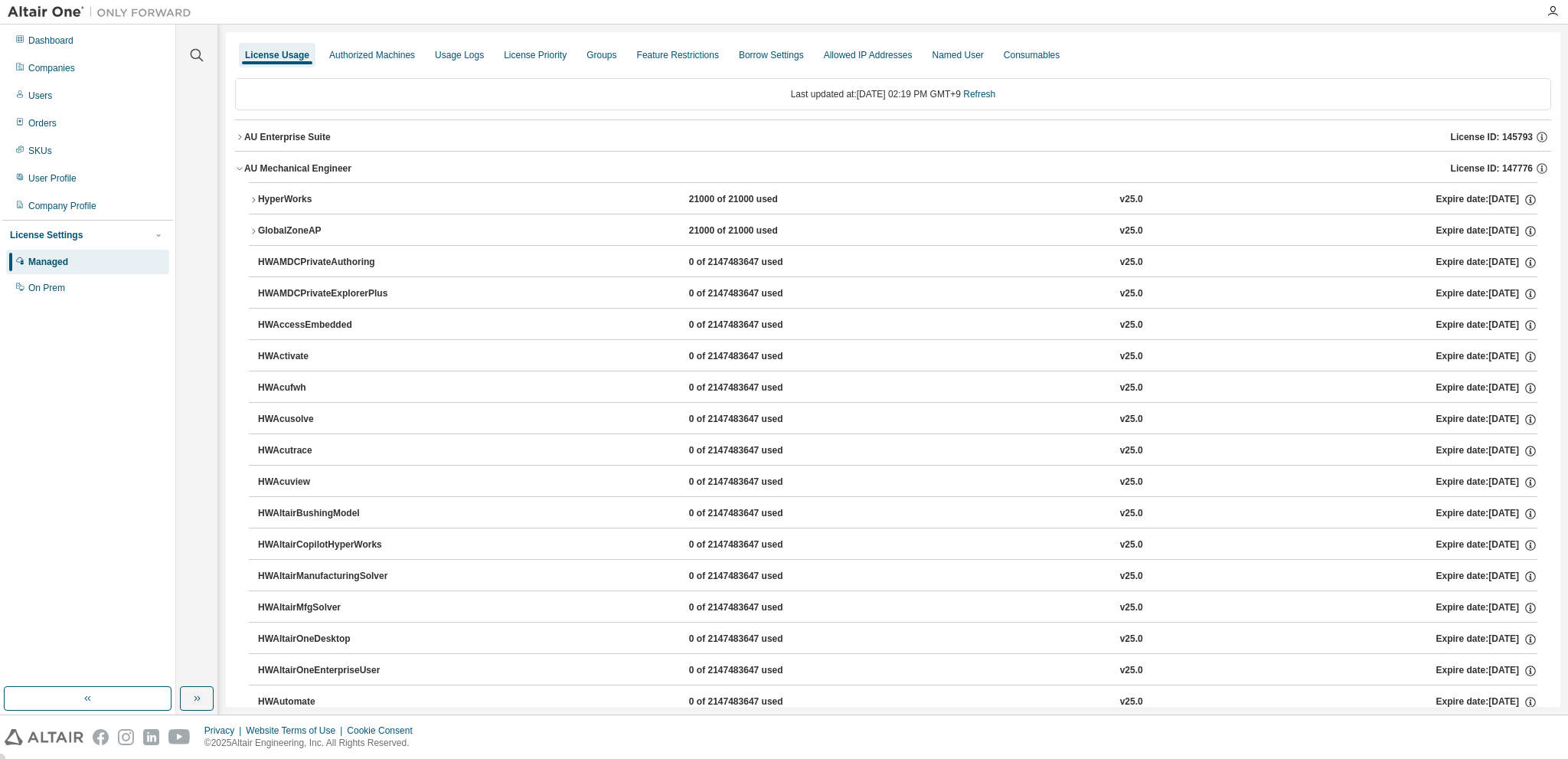
click at [253, 199] on icon "button" at bounding box center [253, 199] width 9 height 9
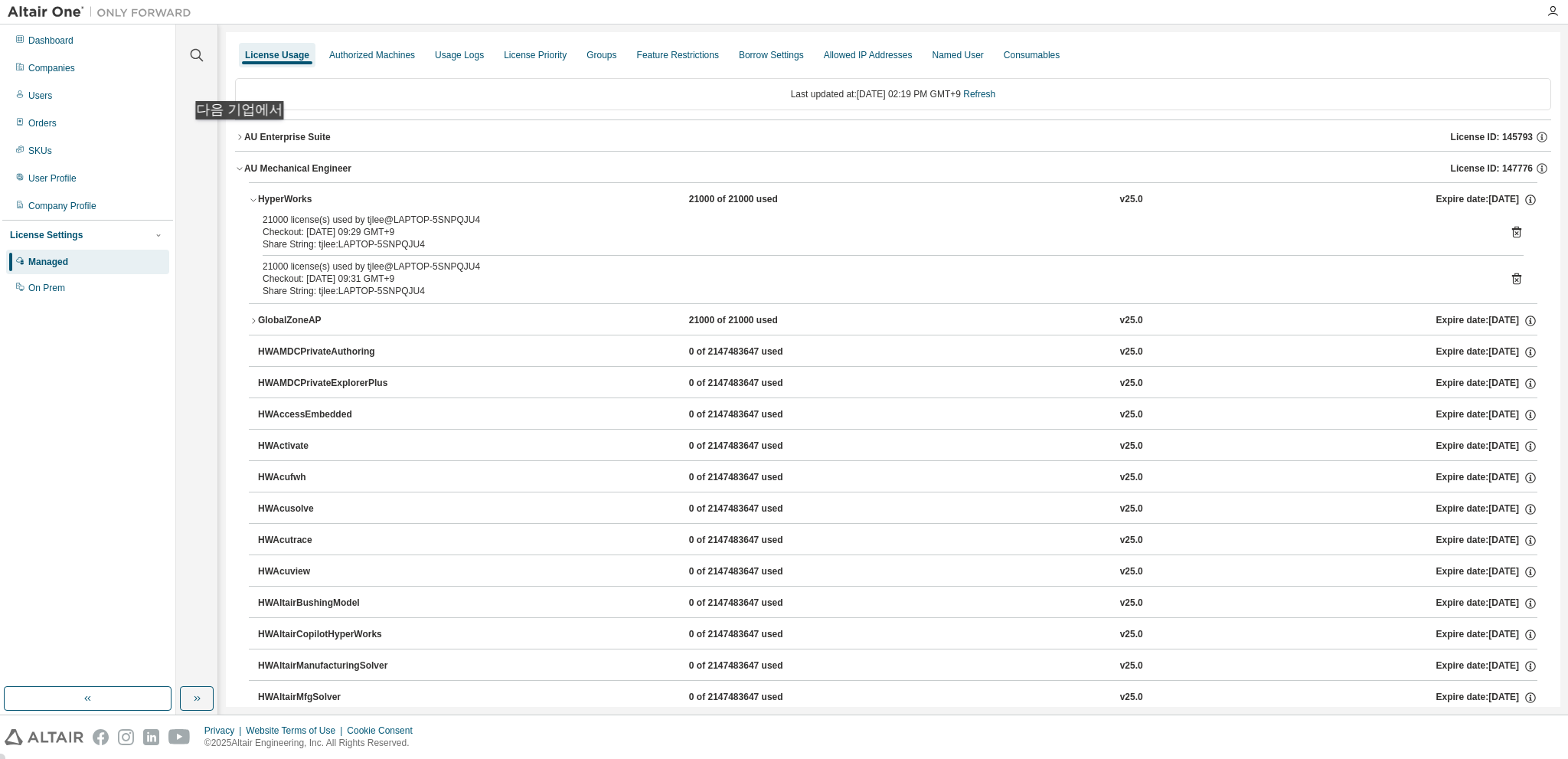
click at [241, 134] on icon "button" at bounding box center [240, 137] width 9 height 9
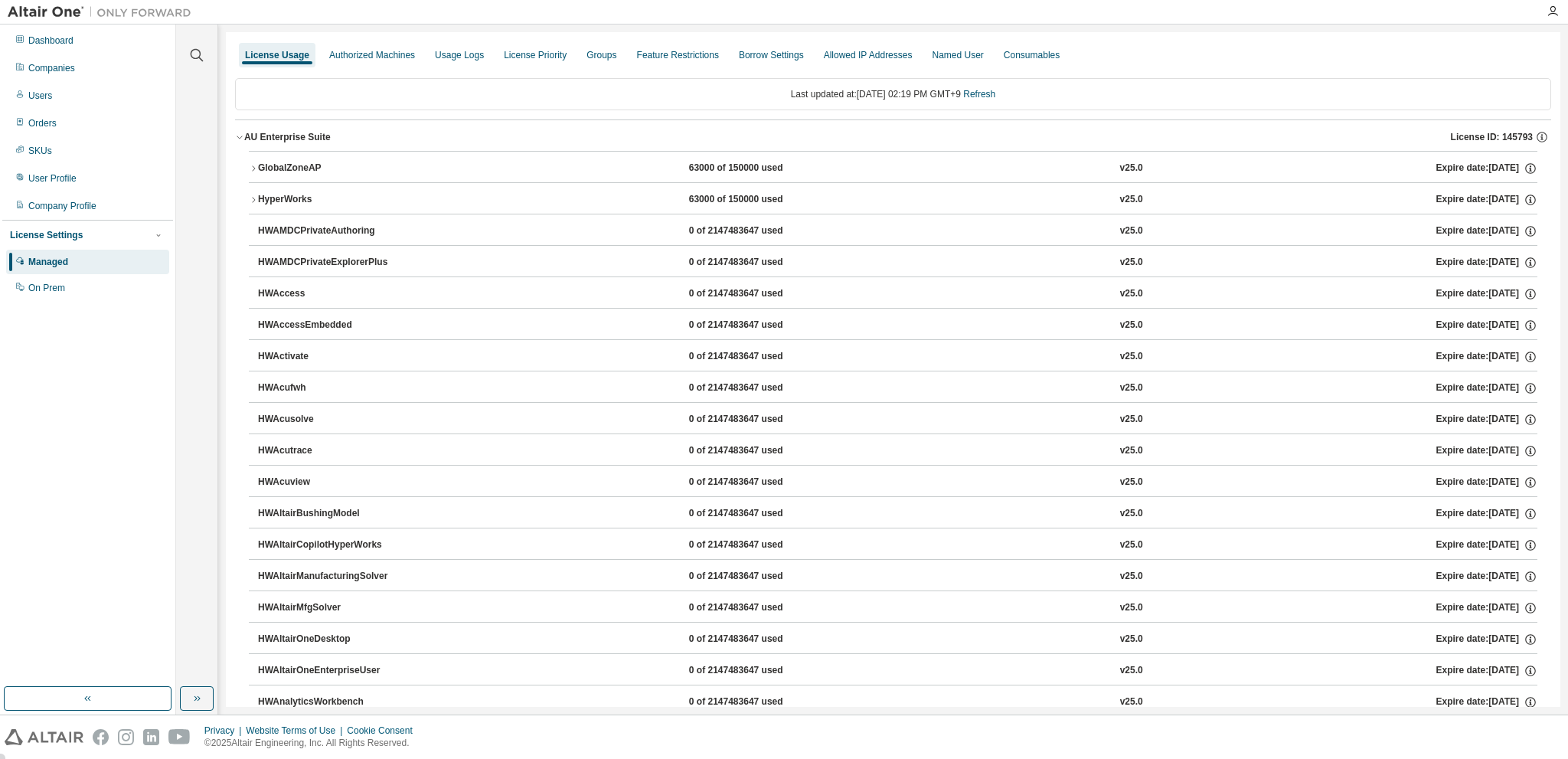
click at [252, 168] on icon "button" at bounding box center [253, 168] width 9 height 9
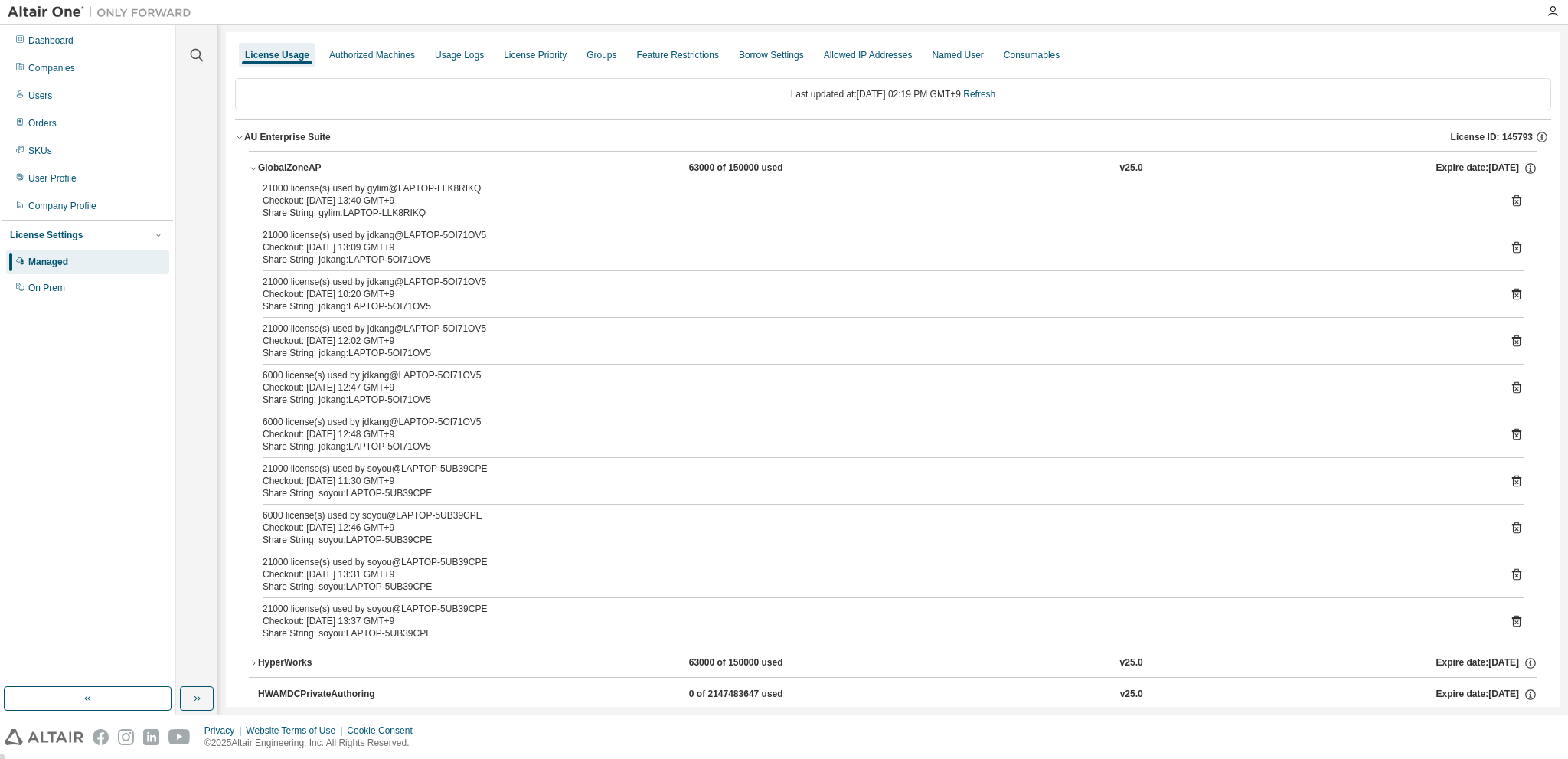
click at [252, 168] on icon "button" at bounding box center [253, 168] width 9 height 9
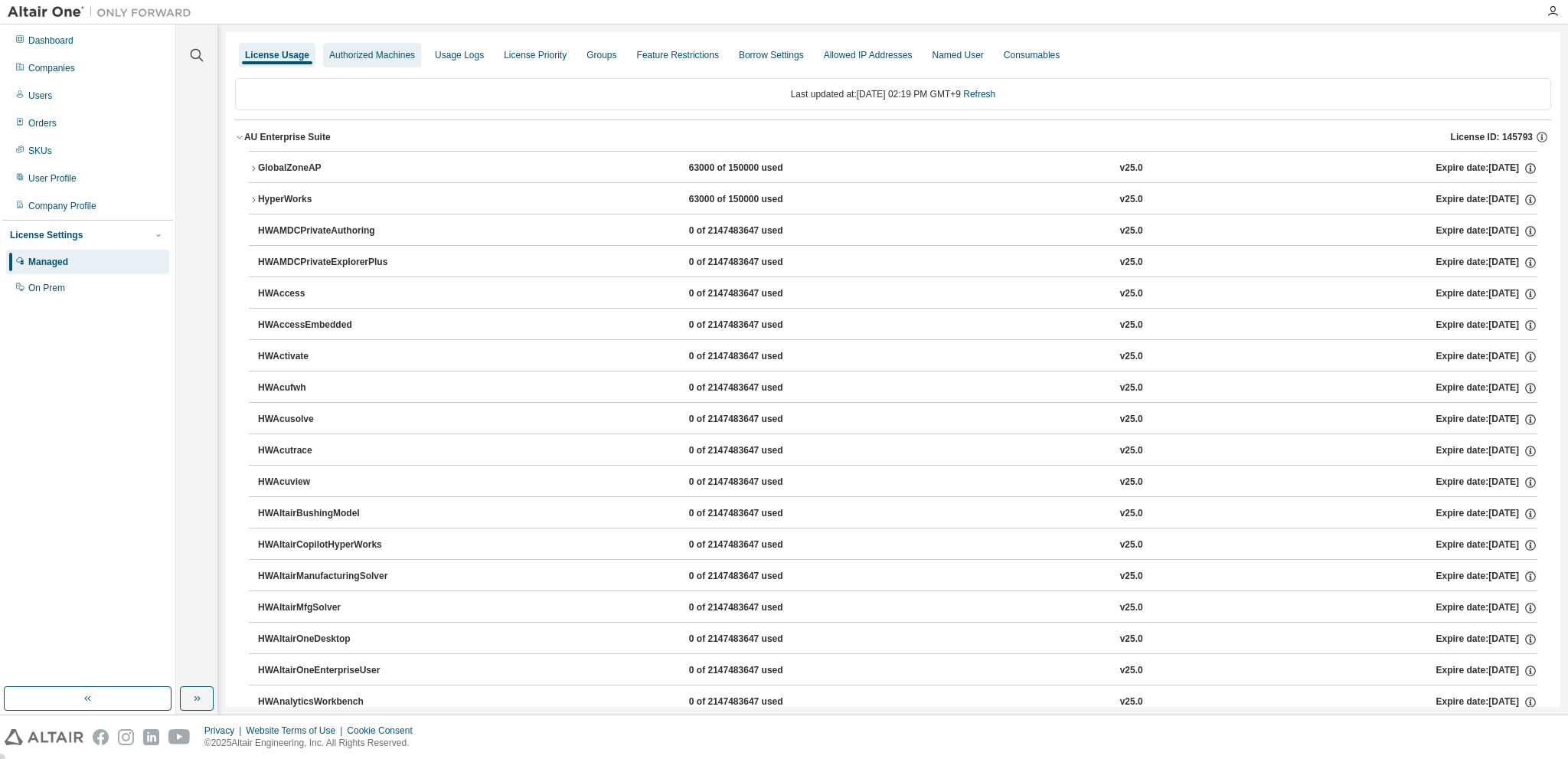
click at [363, 58] on div "Authorized Machines" at bounding box center [372, 55] width 86 height 12
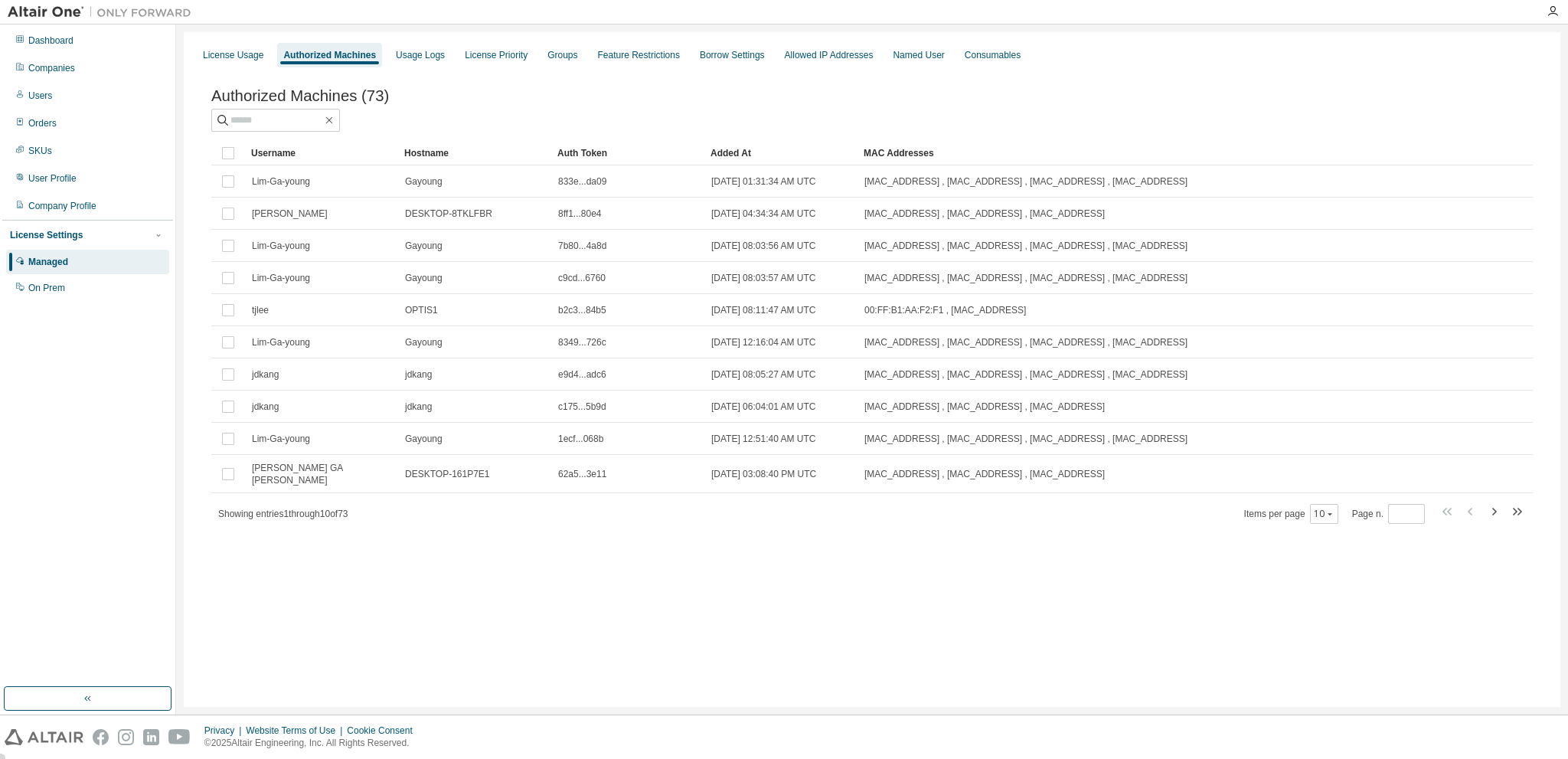
click at [740, 155] on div "Added At" at bounding box center [781, 153] width 141 height 25
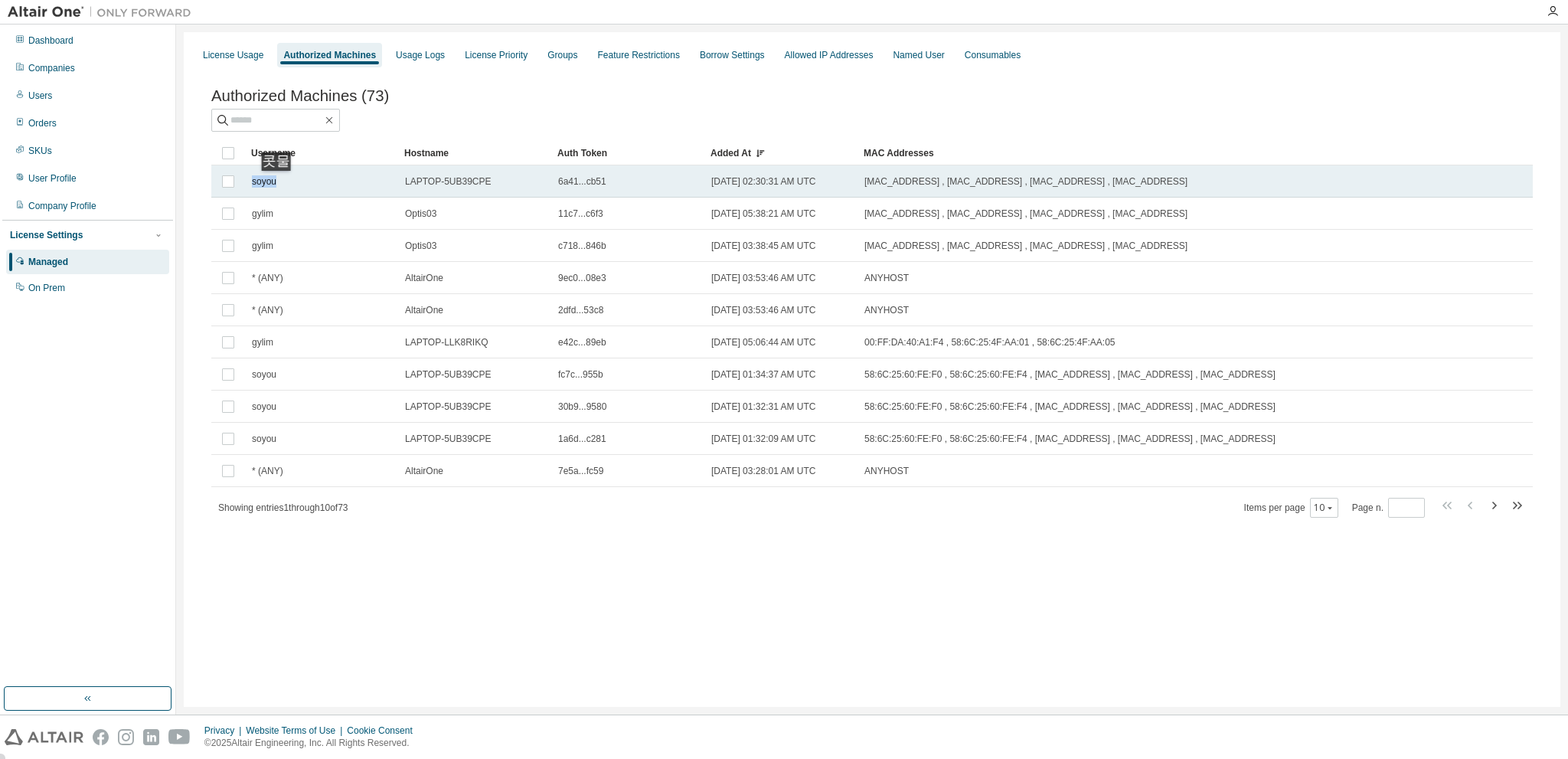
drag, startPoint x: 252, startPoint y: 186, endPoint x: 282, endPoint y: 186, distance: 30.0
click at [282, 186] on div "soyou" at bounding box center [321, 181] width 140 height 12
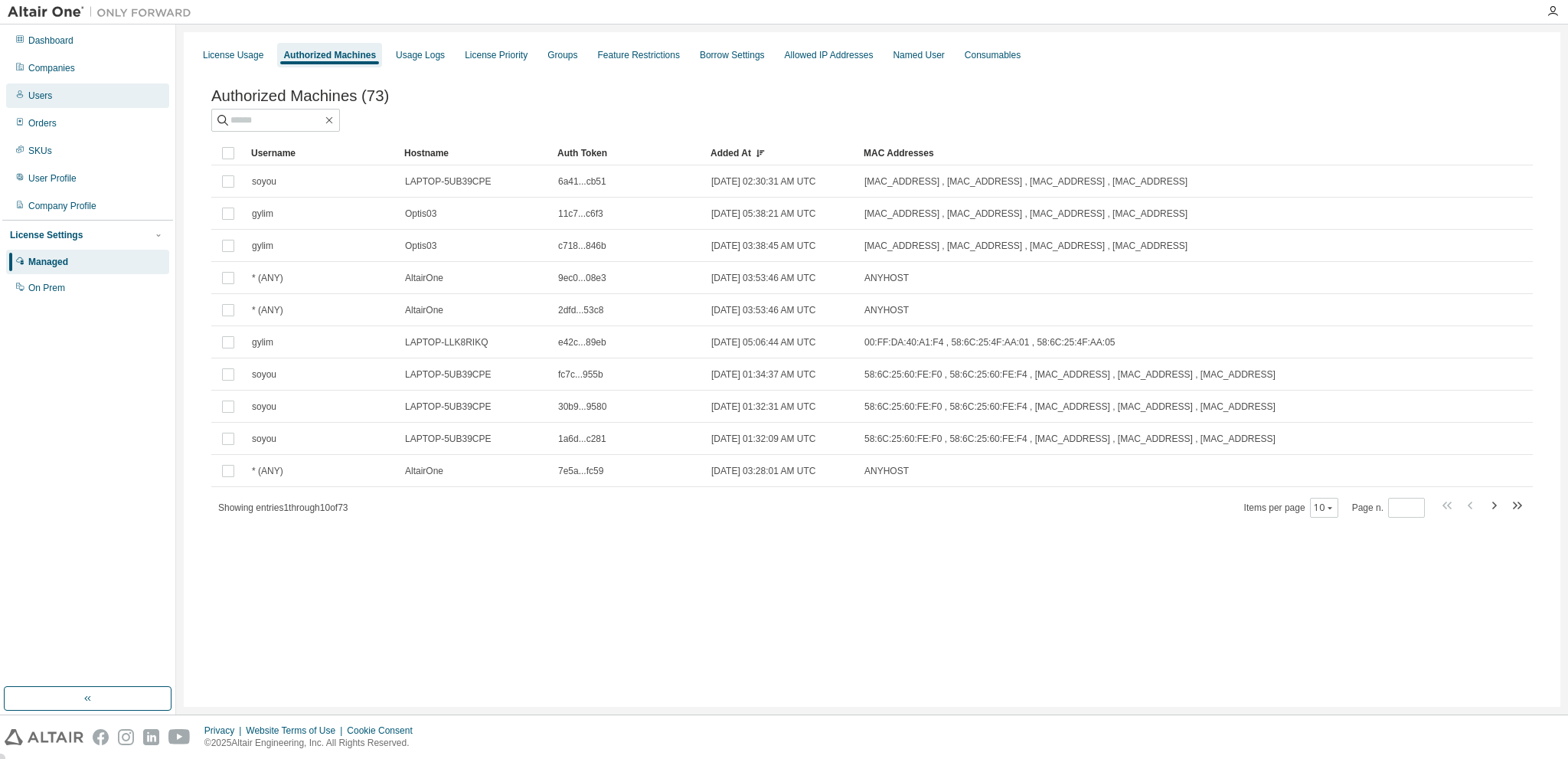
click at [21, 98] on icon at bounding box center [20, 94] width 6 height 8
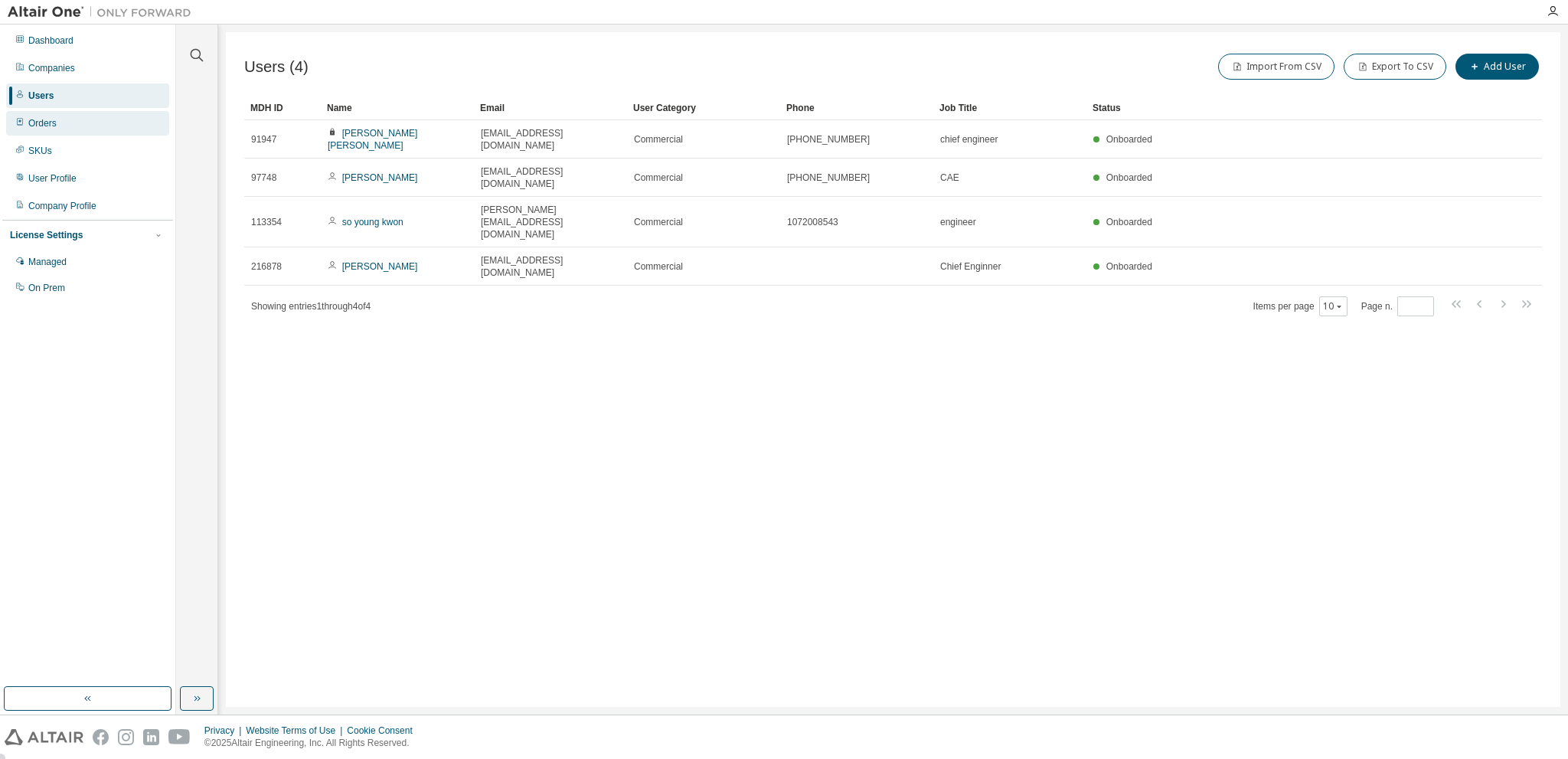
click at [55, 127] on div "Orders" at bounding box center [42, 123] width 28 height 12
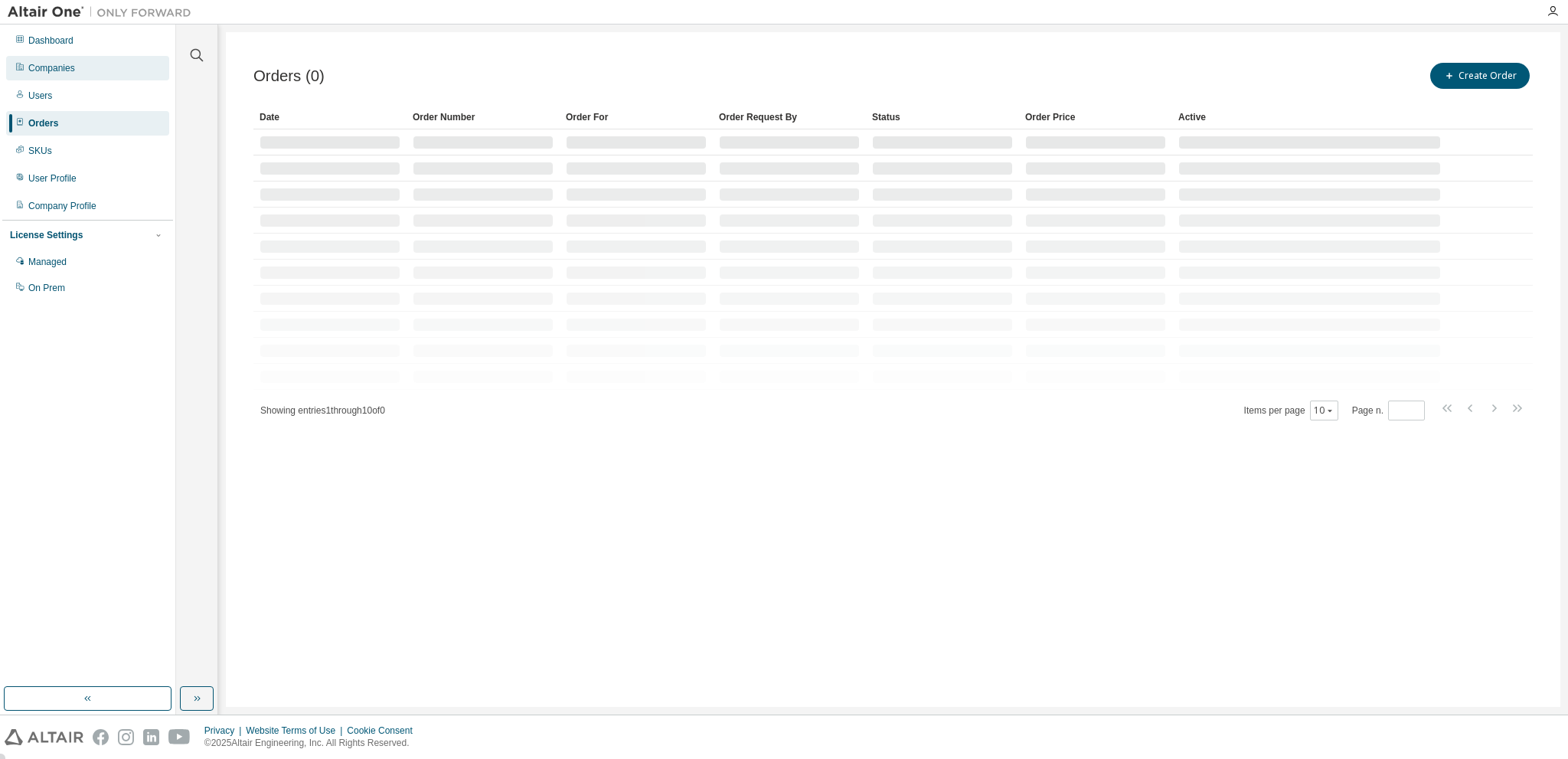
click at [43, 63] on div "Companies" at bounding box center [51, 68] width 47 height 12
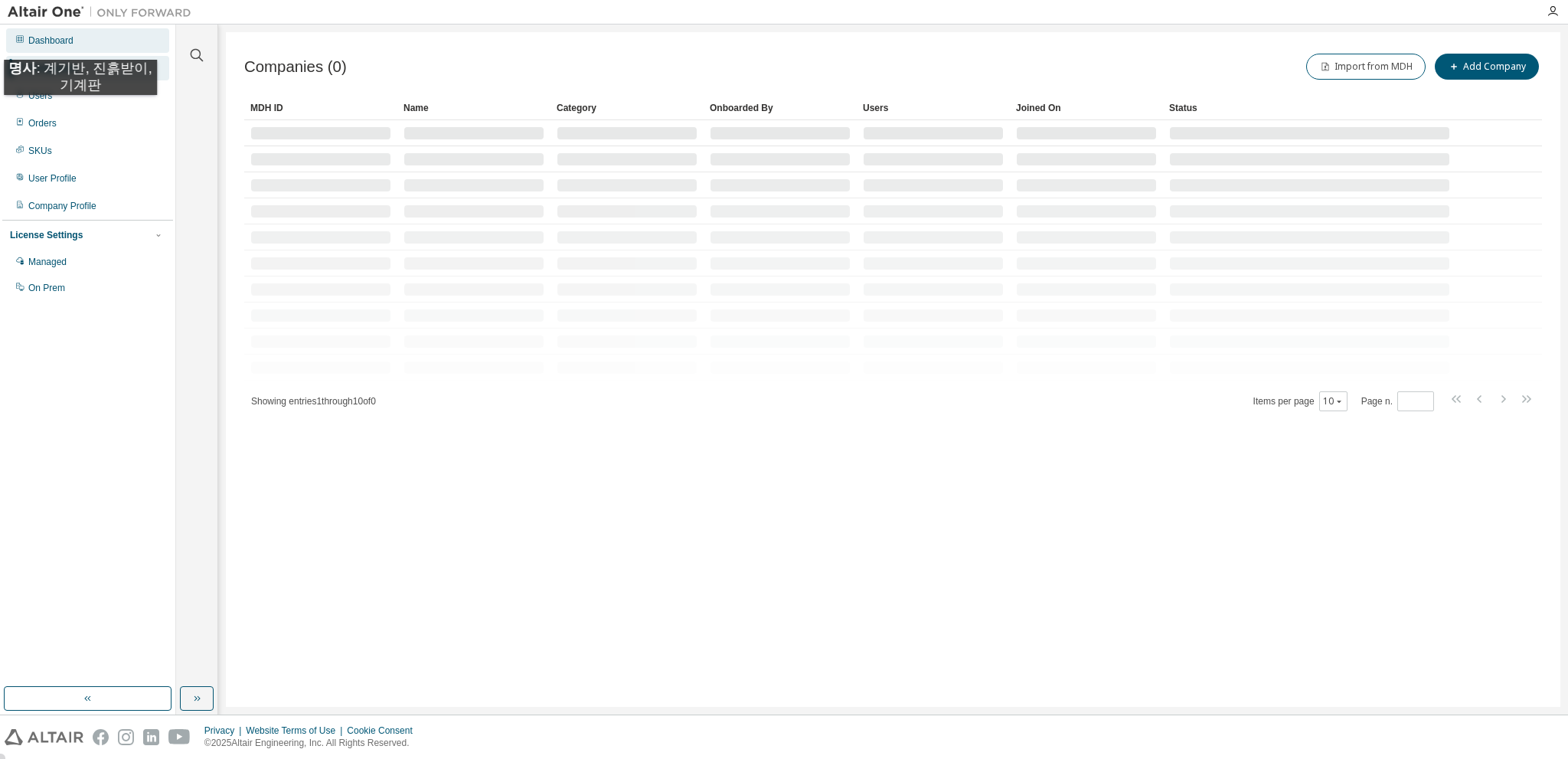
click at [45, 44] on div "Dashboard" at bounding box center [50, 40] width 45 height 12
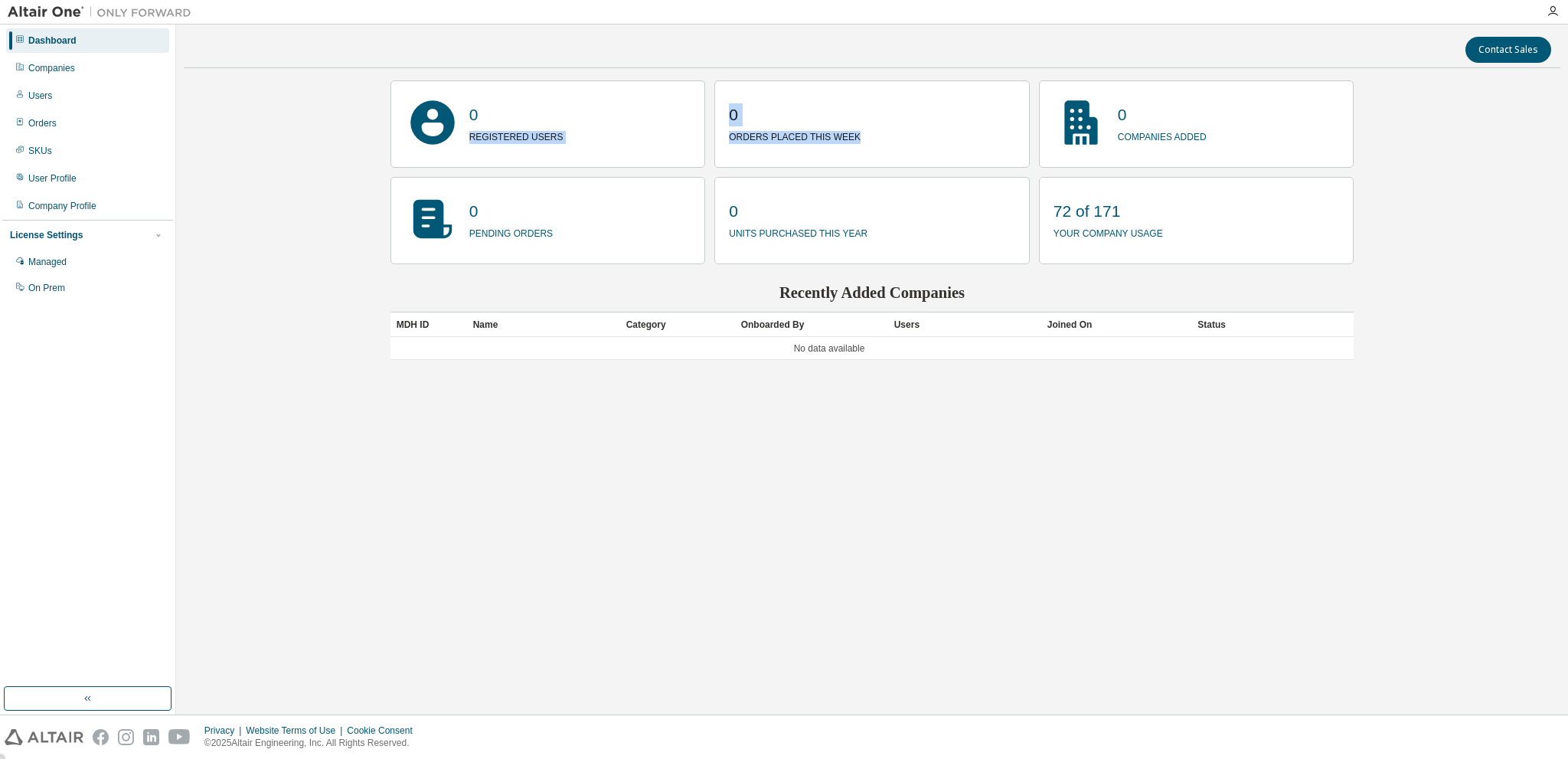
drag, startPoint x: 471, startPoint y: 137, endPoint x: 885, endPoint y: 143, distance: 414.0
click at [885, 143] on div "0 registered users 0 orders placed this week 0 companies added 0 pending orders…" at bounding box center [872, 172] width 964 height 184
click at [1413, 222] on div "Contact Sales 0 registered users 0 orders placed this week 0 companies added 0 …" at bounding box center [872, 370] width 1377 height 674
click at [78, 181] on div "User Profile" at bounding box center [87, 178] width 163 height 25
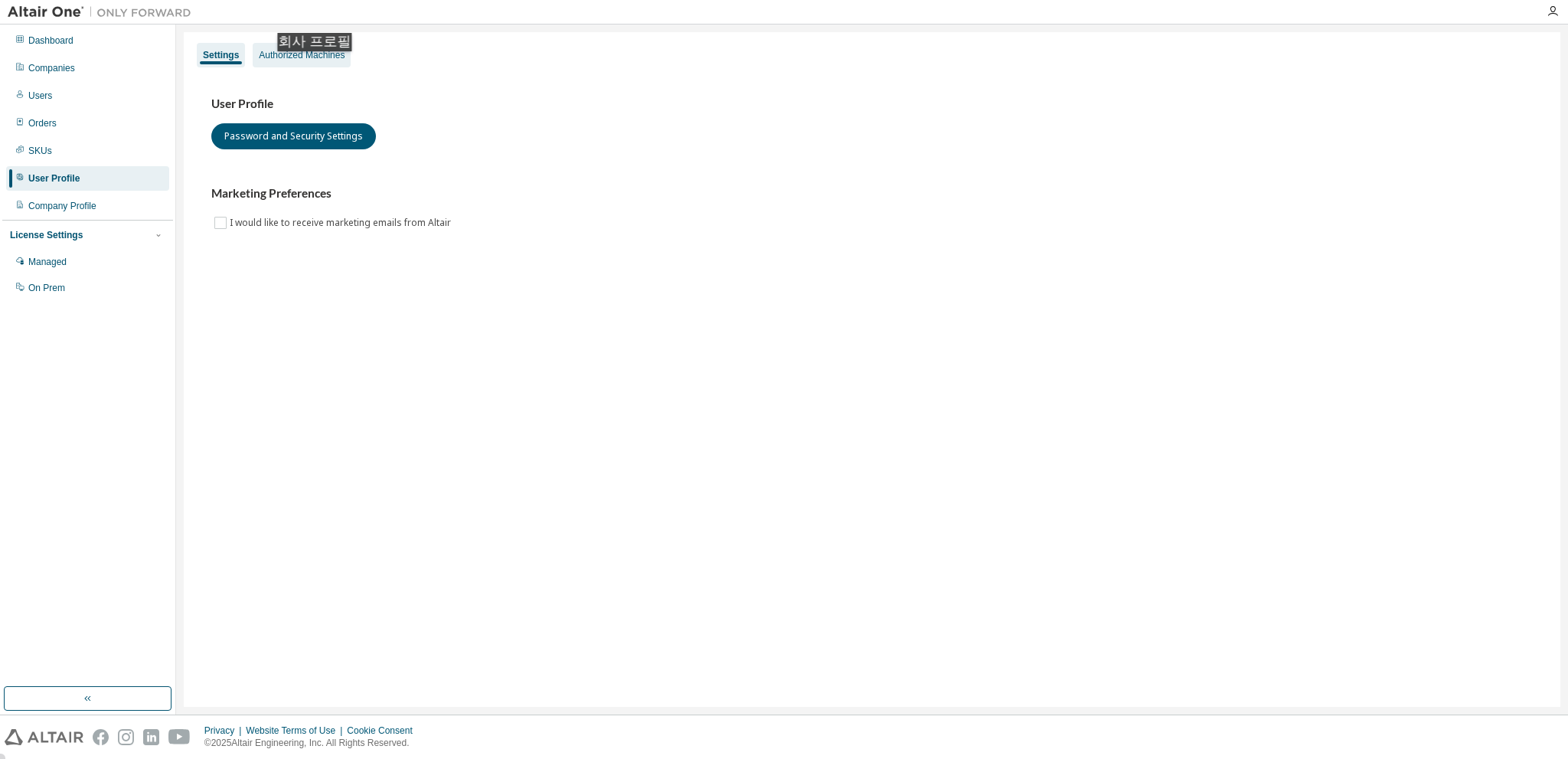
click at [318, 67] on div "Authorized Machines" at bounding box center [301, 55] width 98 height 25
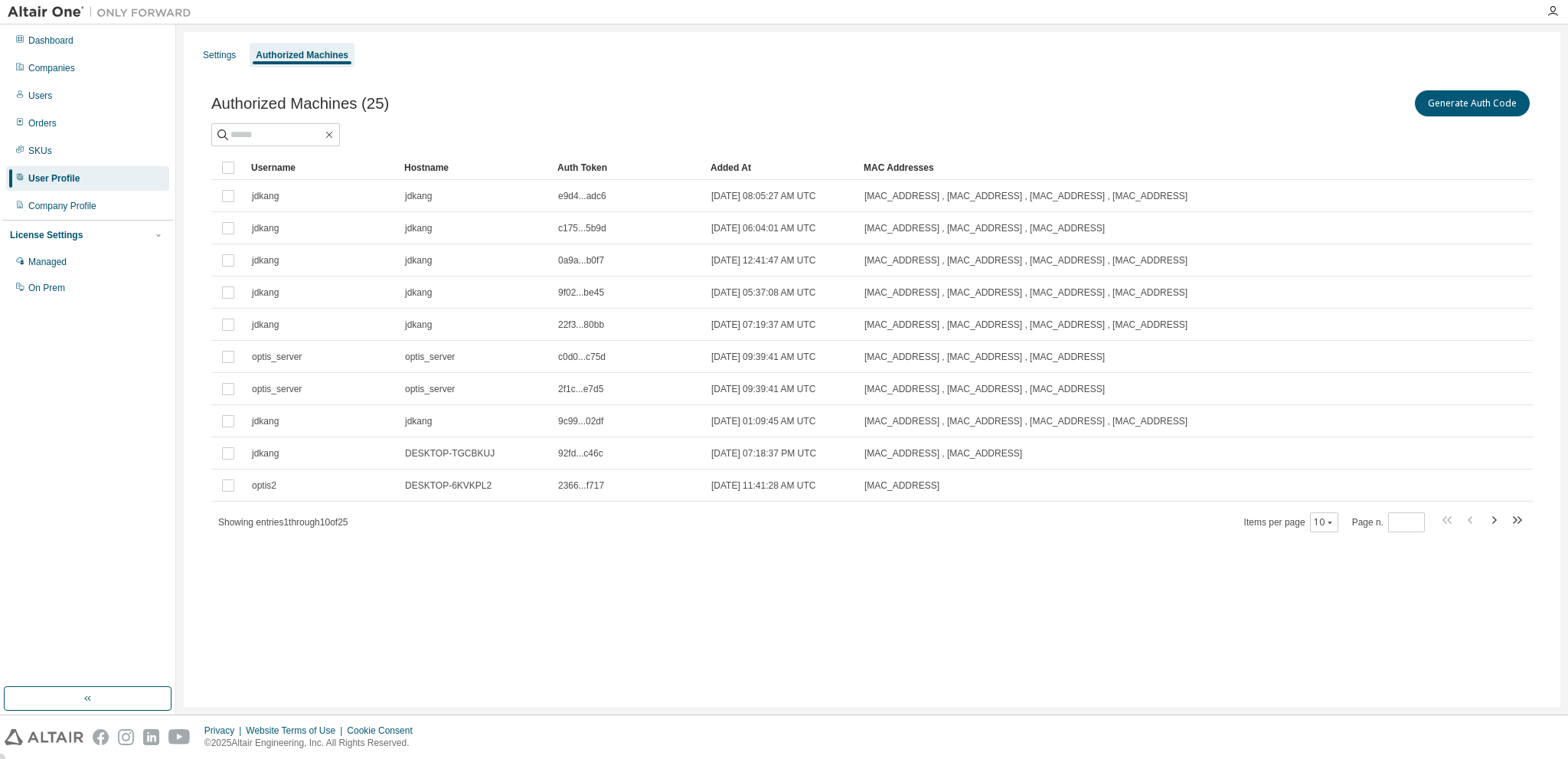
click at [738, 164] on div "Added At" at bounding box center [781, 168] width 141 height 25
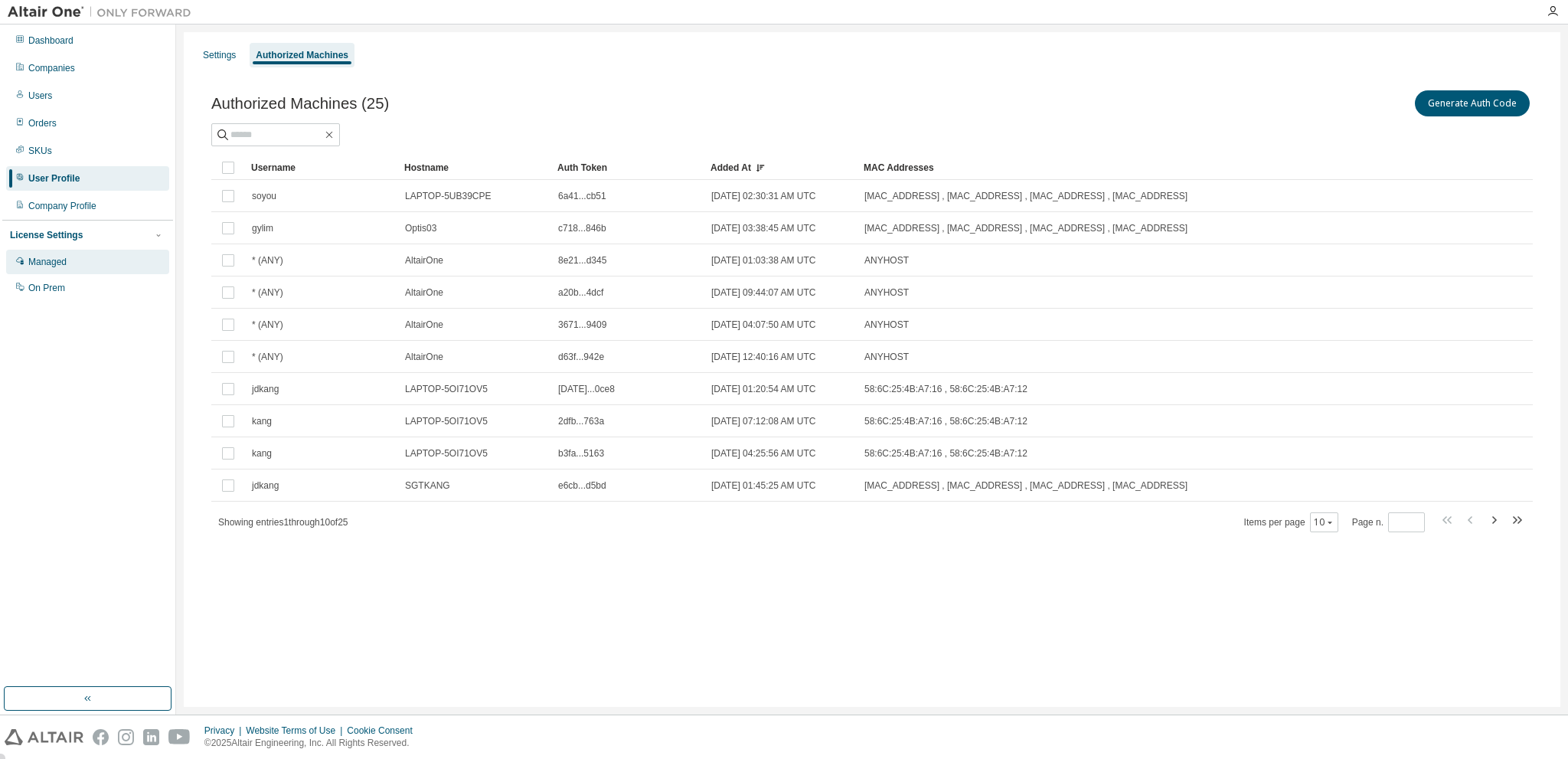
click at [76, 263] on div "Managed" at bounding box center [87, 262] width 163 height 25
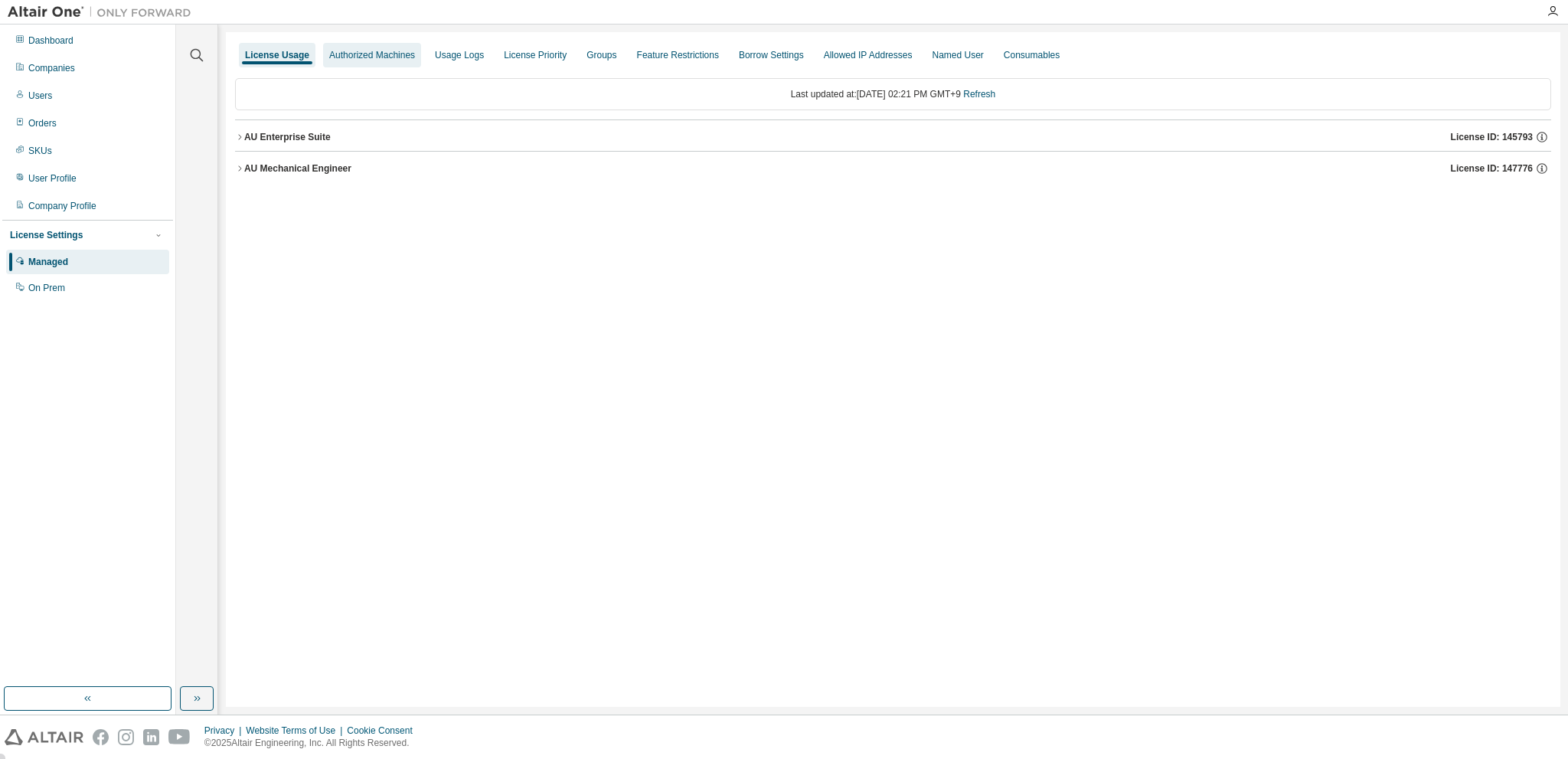
click at [351, 57] on div "Authorized Machines" at bounding box center [372, 55] width 86 height 12
